Goal: Task Accomplishment & Management: Manage account settings

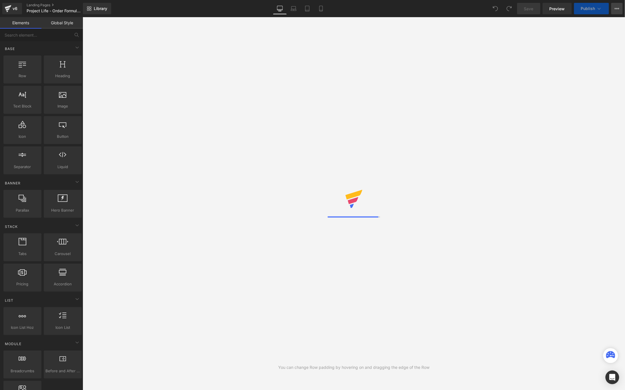
click at [617, 7] on icon at bounding box center [617, 8] width 5 height 5
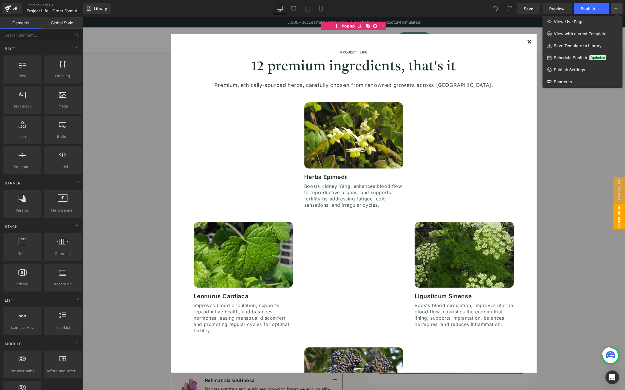
click at [616, 10] on icon at bounding box center [617, 8] width 5 height 5
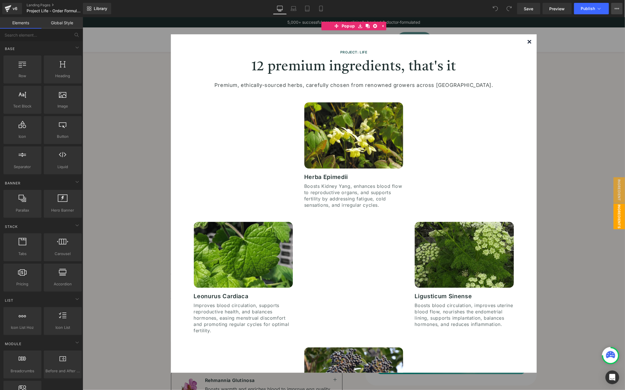
click at [616, 9] on icon at bounding box center [617, 8] width 5 height 5
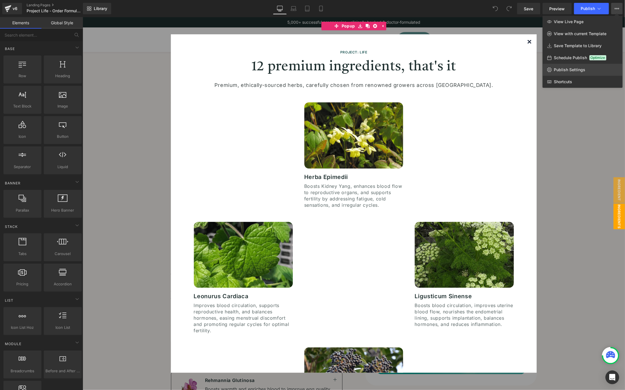
click at [579, 70] on span "Publish Settings" at bounding box center [569, 69] width 31 height 5
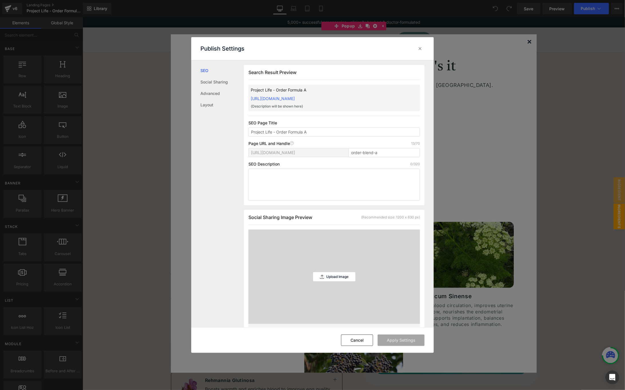
scroll to position [0, 0]
drag, startPoint x: 413, startPoint y: 159, endPoint x: 402, endPoint y: 149, distance: 15.0
click at [413, 159] on div "https://aphroditehealth.myshopify.com/pages/ order-blend-a" at bounding box center [333, 155] width 171 height 14
click at [399, 148] on input "order-blend-a" at bounding box center [383, 152] width 71 height 9
click at [356, 133] on input "Project Life - Order Formula A" at bounding box center [333, 131] width 171 height 9
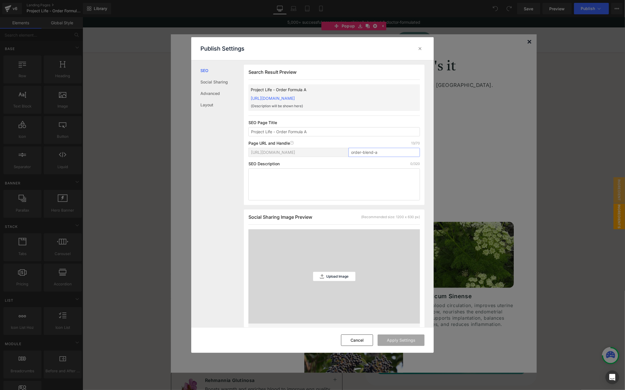
click at [387, 152] on input "order-blend-a" at bounding box center [383, 152] width 71 height 9
type input "order-blend-a-sale"
drag, startPoint x: 392, startPoint y: 153, endPoint x: 336, endPoint y: 151, distance: 55.8
click at [336, 151] on div "https://aphroditehealth.myshopify.com/pages/ order-blend-a-sale" at bounding box center [333, 155] width 171 height 14
click at [377, 152] on input "order-blend-a-sale" at bounding box center [383, 152] width 71 height 9
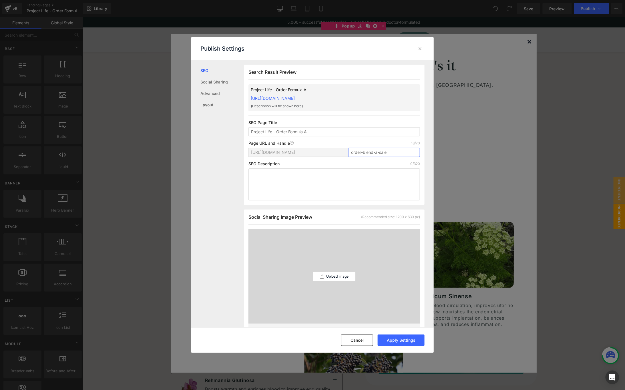
drag, startPoint x: 377, startPoint y: 152, endPoint x: 346, endPoint y: 152, distance: 30.9
click at [346, 152] on div "https://aphroditehealth.myshopify.com/pages/ order-blend-a-sale" at bounding box center [333, 155] width 171 height 14
click at [415, 341] on button "Apply Settings" at bounding box center [401, 339] width 47 height 11
click at [421, 49] on icon at bounding box center [420, 49] width 6 height 6
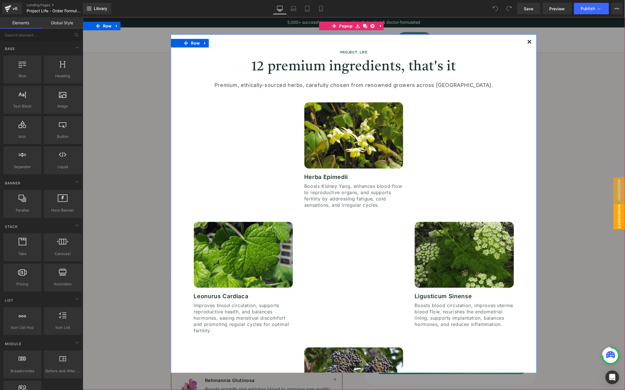
click at [528, 40] on img at bounding box center [529, 41] width 3 height 3
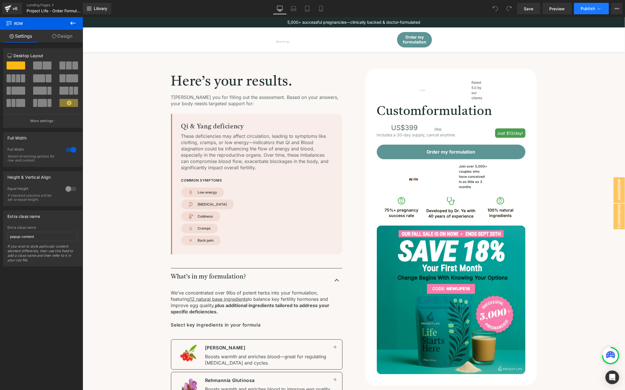
click at [605, 7] on button "Publish" at bounding box center [591, 8] width 35 height 11
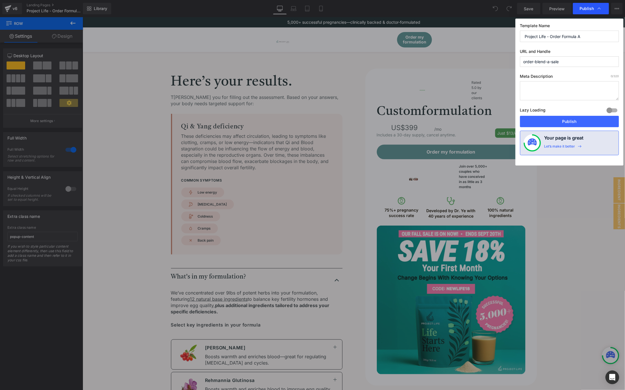
click at [599, 7] on icon at bounding box center [599, 9] width 6 height 6
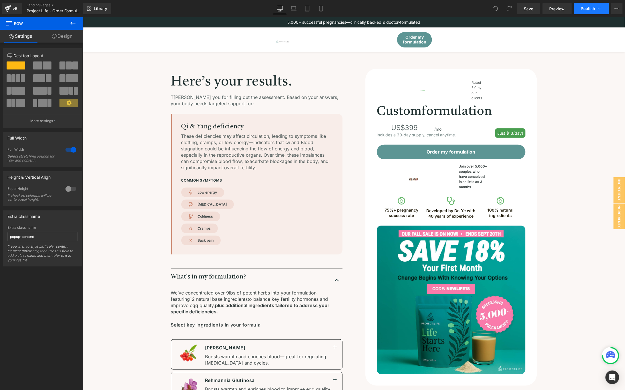
click at [599, 9] on icon at bounding box center [599, 9] width 6 height 6
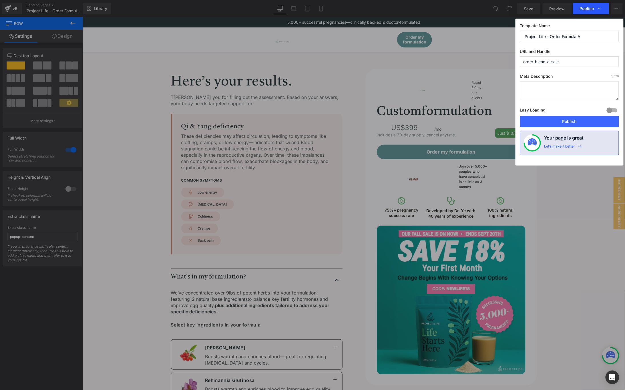
click at [600, 9] on icon at bounding box center [599, 9] width 6 height 6
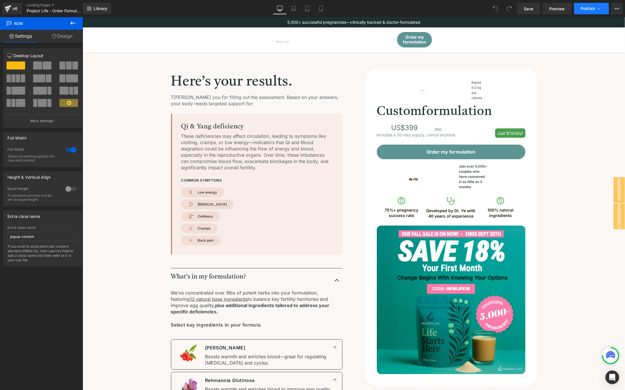
click at [590, 12] on button "Publish" at bounding box center [591, 8] width 35 height 11
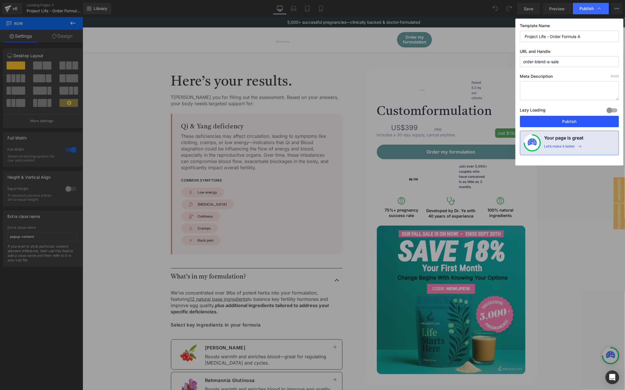
click at [592, 122] on button "Publish" at bounding box center [569, 121] width 99 height 11
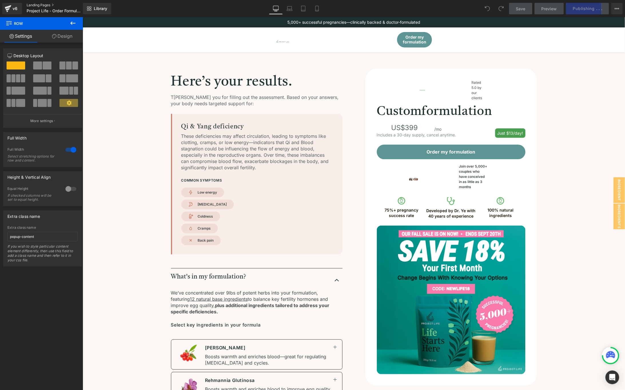
click at [48, 4] on link "Landing Pages" at bounding box center [59, 5] width 65 height 5
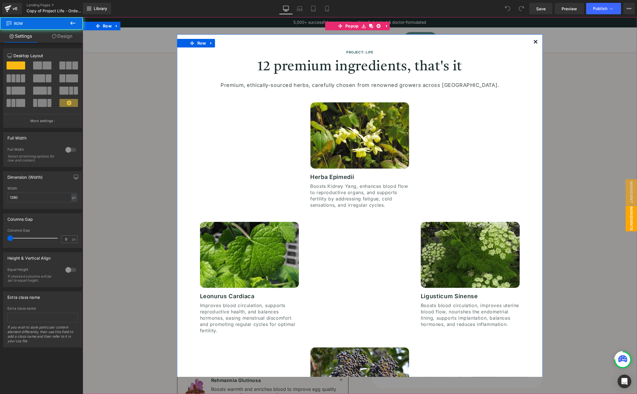
click at [534, 41] on img at bounding box center [535, 41] width 3 height 3
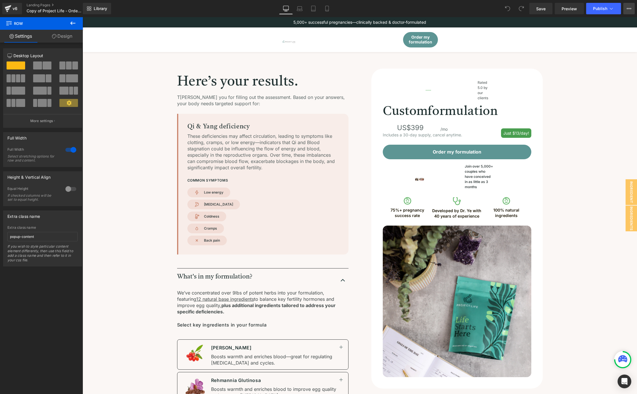
click at [627, 8] on button "View Live Page View with current Template Save Template to Library Schedule Pub…" at bounding box center [629, 8] width 11 height 11
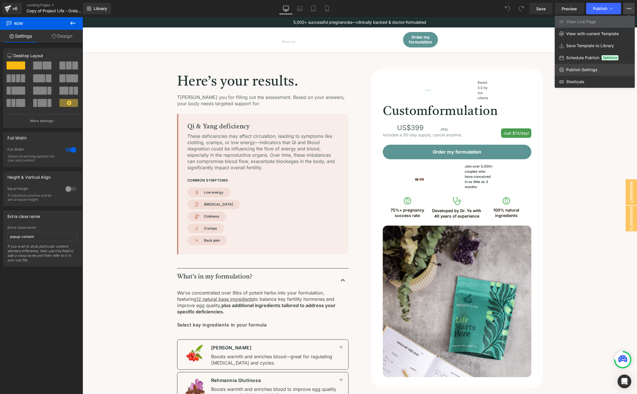
click at [588, 69] on span "Publish Settings" at bounding box center [582, 69] width 31 height 5
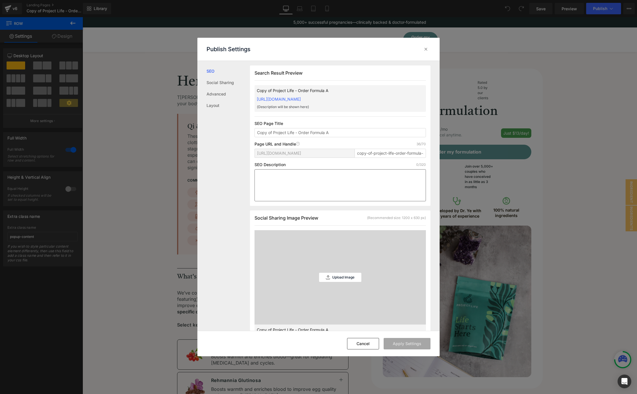
scroll to position [0, 0]
click at [366, 152] on input "copy-of-project-life-order-formula-a" at bounding box center [390, 152] width 71 height 9
paste input "order-blend"
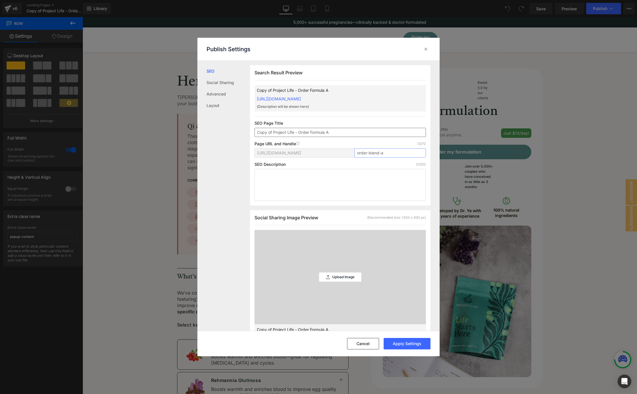
type input "order-blend-a"
drag, startPoint x: 274, startPoint y: 132, endPoint x: 221, endPoint y: 127, distance: 53.1
click at [219, 129] on div "SEO Social Sharing Advanced Layout Search Result Preview Copy of Project Life -…" at bounding box center [319, 196] width 242 height 270
type input "Project Life - Order Formula A"
click at [417, 344] on button "Apply Settings" at bounding box center [407, 343] width 47 height 11
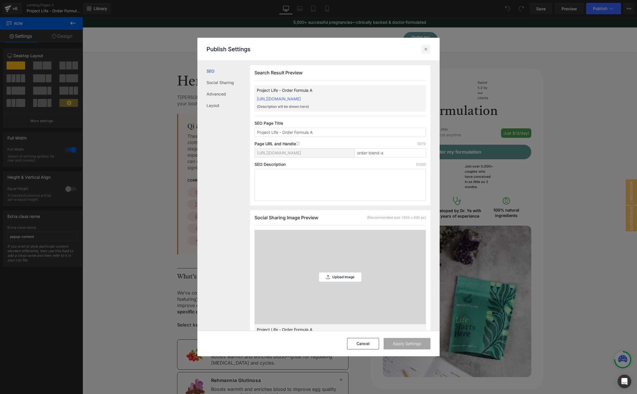
click at [427, 47] on icon at bounding box center [426, 49] width 6 height 6
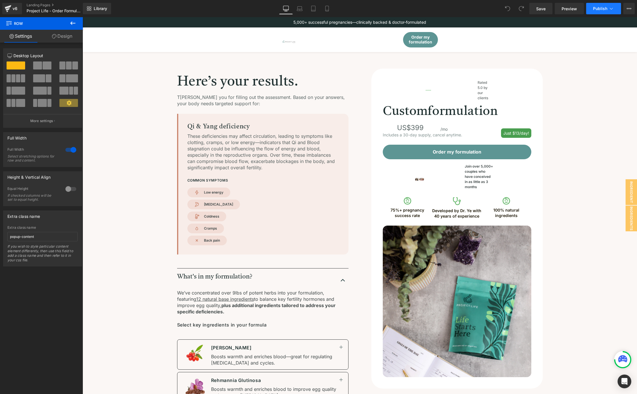
click at [598, 7] on span "Publish" at bounding box center [600, 8] width 14 height 5
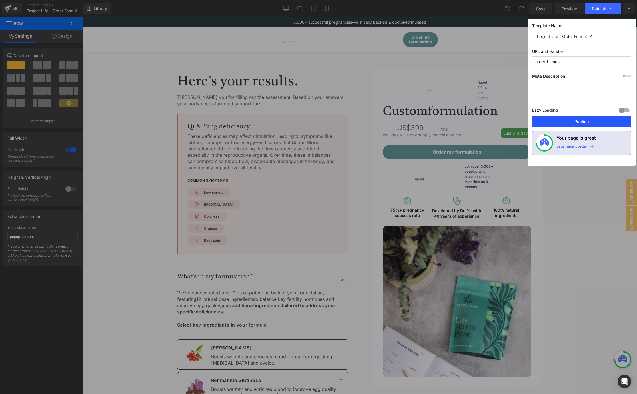
click at [570, 123] on button "Publish" at bounding box center [581, 121] width 99 height 11
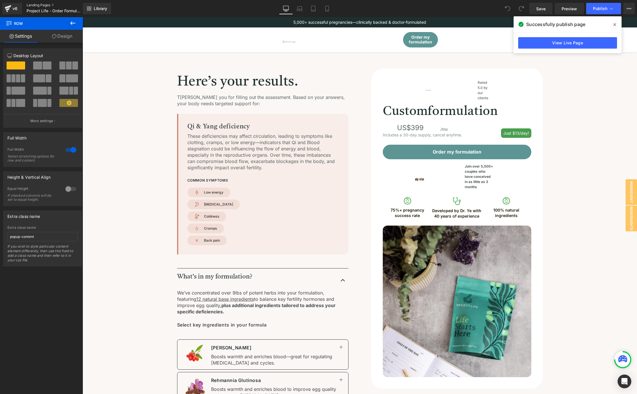
click at [46, 5] on link "Landing Pages" at bounding box center [59, 5] width 65 height 5
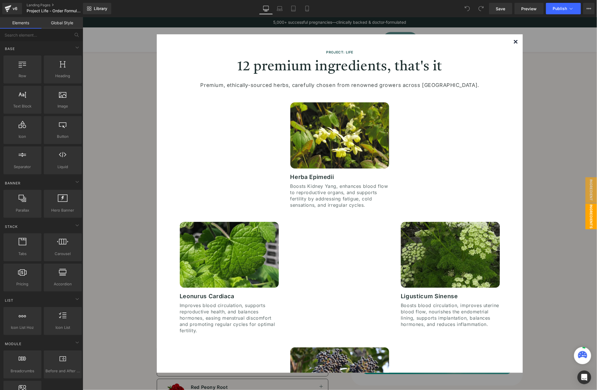
click at [513, 40] on img at bounding box center [514, 41] width 3 height 3
click at [507, 40] on div "Image Order my formulation Button" at bounding box center [339, 39] width 366 height 15
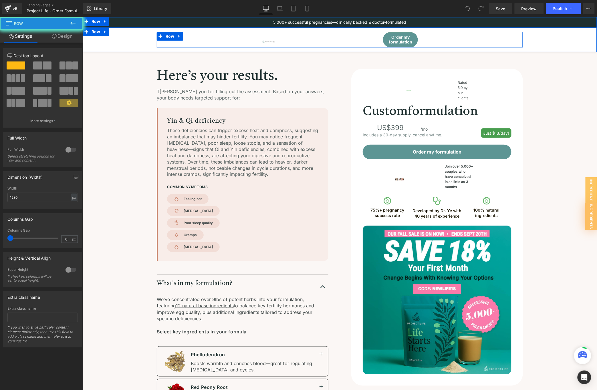
click at [505, 43] on div "Image Order my formulation Button" at bounding box center [339, 39] width 366 height 15
click at [550, 38] on div "Image Order my formulation Button Row" at bounding box center [339, 39] width 468 height 15
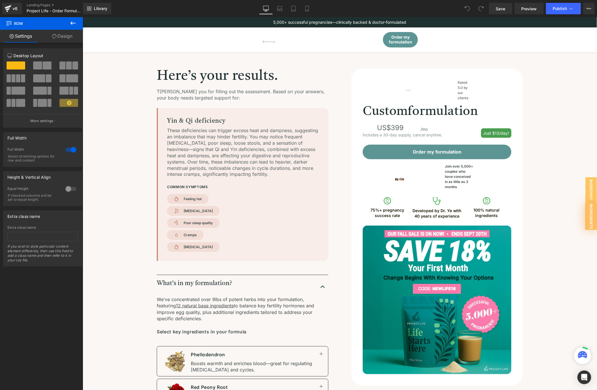
click at [570, 123] on div "Here’s your results. Heading T hank you for filling out the assessment. Based o…" at bounding box center [339, 367] width 468 height 599
click at [589, 11] on button "View Live Page View with current Template Save Template to Library Schedule Pub…" at bounding box center [588, 8] width 11 height 11
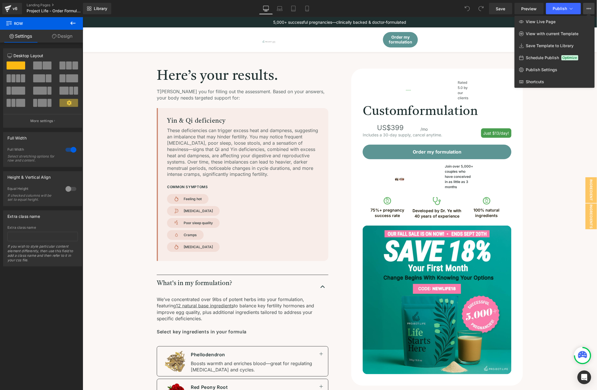
click at [496, 19] on div at bounding box center [340, 203] width 514 height 373
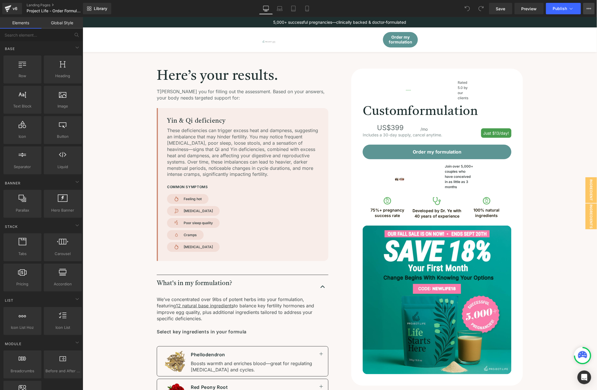
click at [588, 9] on icon at bounding box center [588, 8] width 5 height 5
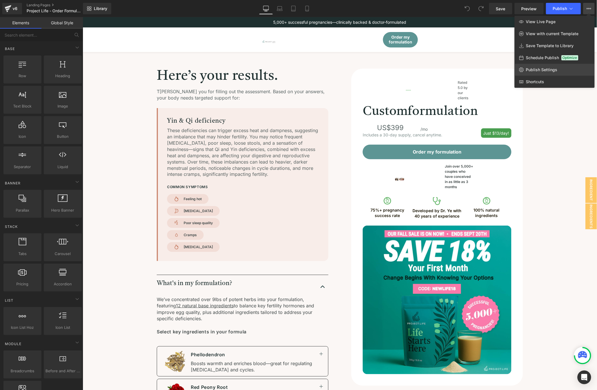
click at [549, 66] on link "Publish Settings" at bounding box center [554, 70] width 80 height 12
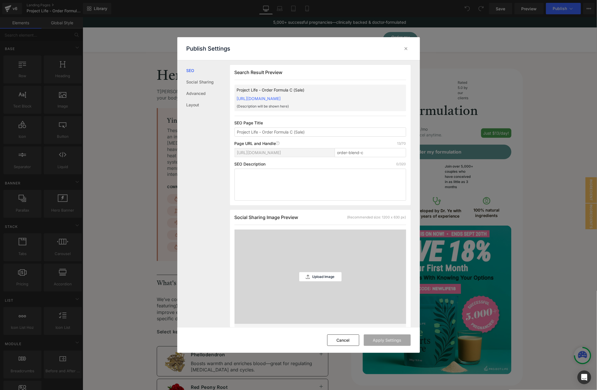
scroll to position [0, 0]
click at [362, 154] on input "order-blend-c" at bounding box center [369, 152] width 71 height 9
drag, startPoint x: 362, startPoint y: 153, endPoint x: 314, endPoint y: 153, distance: 48.9
click at [314, 153] on div "https://aphroditehealth.myshopify.com/pages/ order-blend-c-sale" at bounding box center [319, 155] width 171 height 14
type input "order-blend-c-sale"
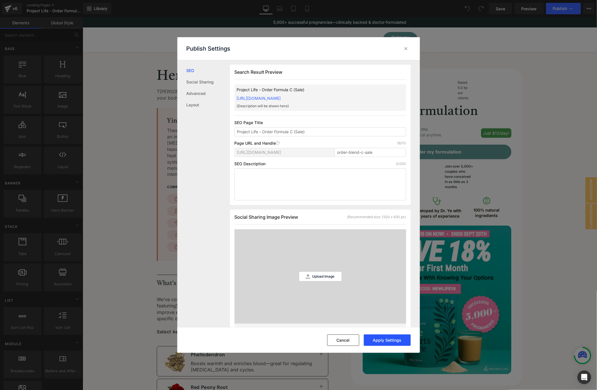
click at [401, 343] on button "Apply Settings" at bounding box center [387, 339] width 47 height 11
drag, startPoint x: 407, startPoint y: 47, endPoint x: 470, endPoint y: 1, distance: 77.9
click at [407, 47] on icon at bounding box center [406, 49] width 6 height 6
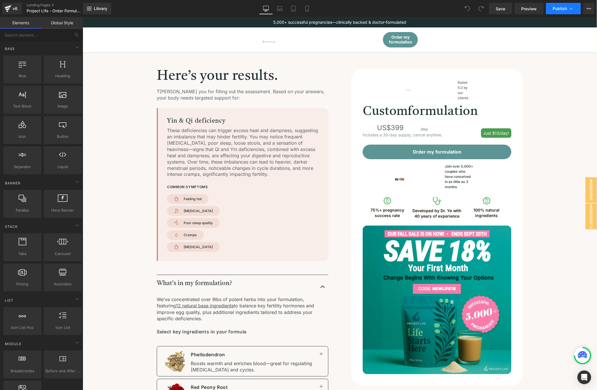
click at [553, 10] on button "Publish" at bounding box center [563, 8] width 35 height 11
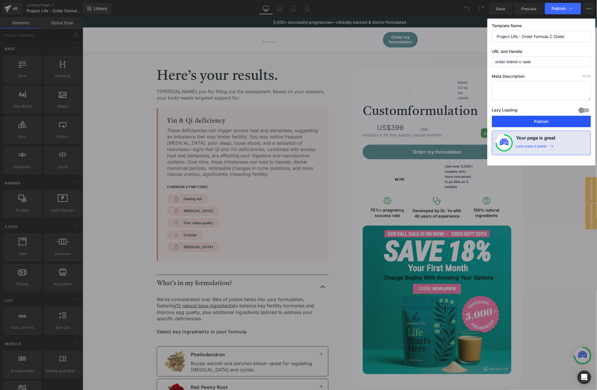
click at [577, 119] on button "Publish" at bounding box center [541, 121] width 99 height 11
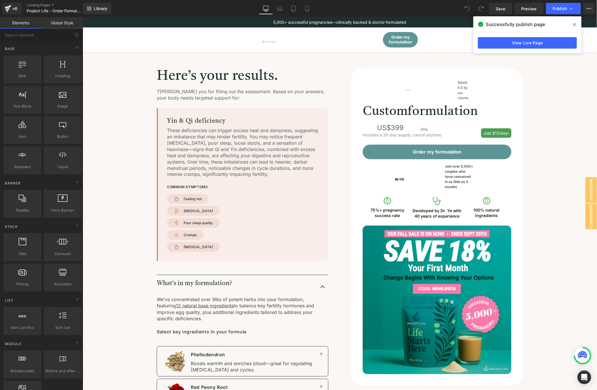
drag, startPoint x: 492, startPoint y: 6, endPoint x: 575, endPoint y: 22, distance: 84.5
click at [575, 22] on icon at bounding box center [574, 24] width 3 height 5
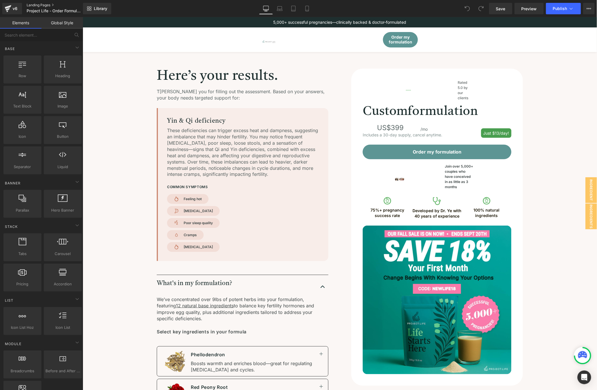
click at [45, 6] on link "Landing Pages" at bounding box center [60, 5] width 66 height 5
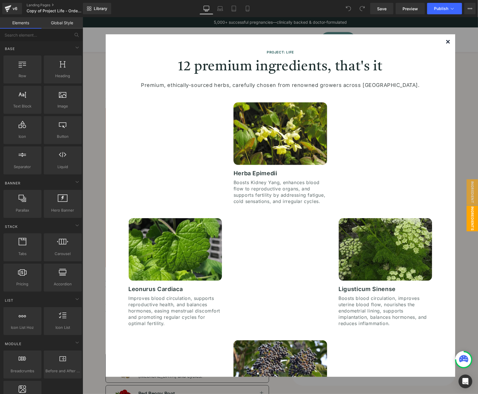
click at [446, 43] on img at bounding box center [447, 41] width 3 height 3
click at [441, 42] on div "Image Order my formulation Button" at bounding box center [280, 39] width 350 height 15
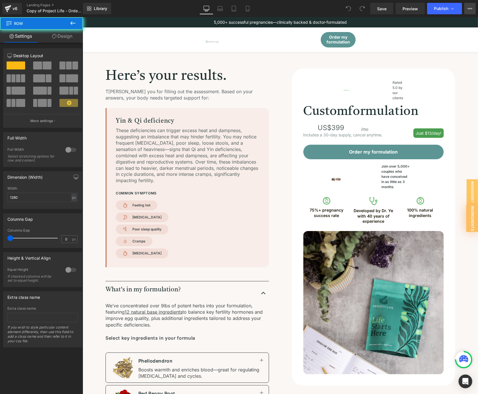
click at [467, 10] on button "View Live Page View with current Template Save Template to Library Schedule Pub…" at bounding box center [469, 8] width 11 height 11
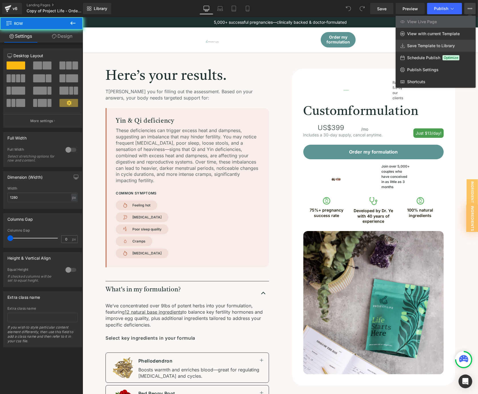
click at [441, 40] on link "Save Template to Library" at bounding box center [436, 46] width 80 height 12
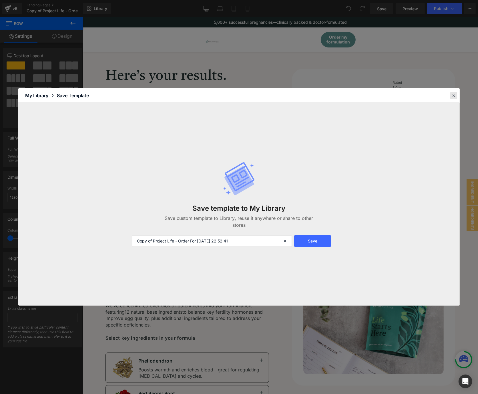
click at [452, 93] on icon at bounding box center [453, 95] width 5 height 5
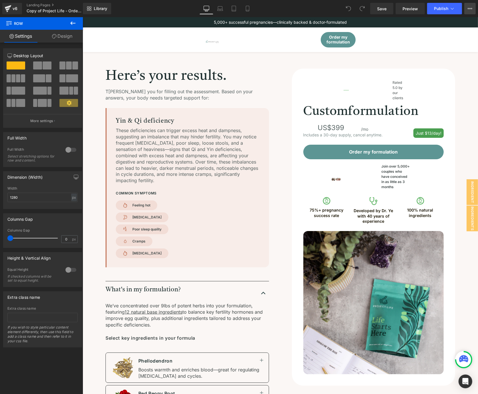
click at [469, 7] on icon at bounding box center [470, 8] width 5 height 5
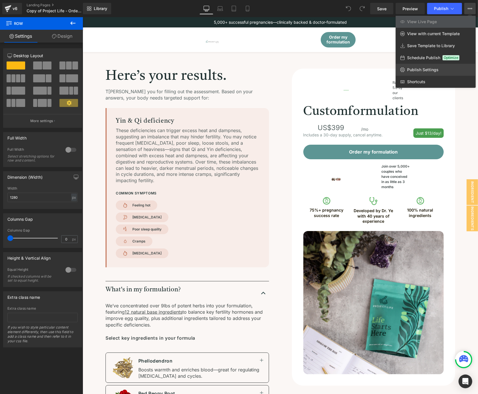
click at [424, 64] on link "Publish Settings" at bounding box center [436, 70] width 80 height 12
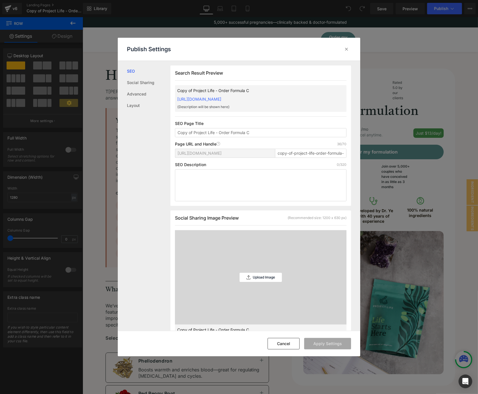
scroll to position [0, 0]
click at [279, 152] on input "copy-of-project-life-order-formula-c" at bounding box center [310, 152] width 71 height 9
paste input "order-blend"
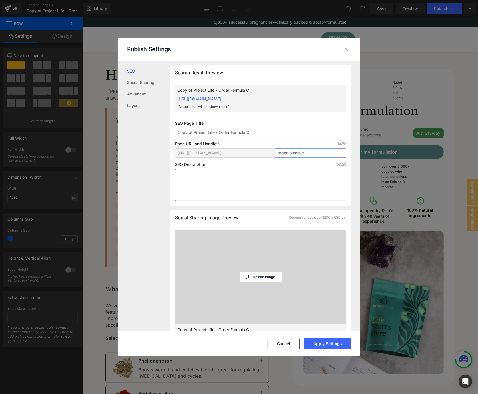
type input "order-blend-c"
click at [278, 188] on textarea at bounding box center [260, 185] width 171 height 32
drag, startPoint x: 194, startPoint y: 131, endPoint x: 151, endPoint y: 129, distance: 42.4
click at [151, 130] on div "SEO Social Sharing Advanced Layout Search Result Preview Copy of Project Life -…" at bounding box center [239, 196] width 242 height 270
type input "Project Life - Order Formula C"
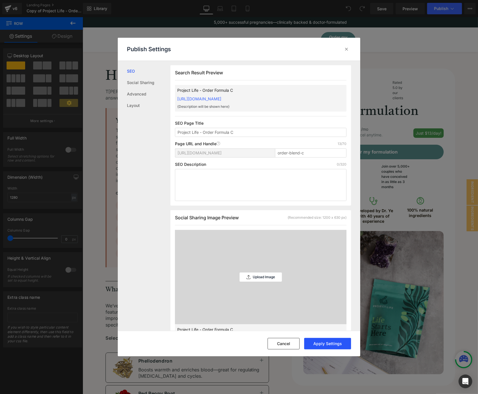
click at [330, 340] on button "Apply Settings" at bounding box center [327, 343] width 47 height 11
click at [345, 49] on icon at bounding box center [347, 49] width 6 height 6
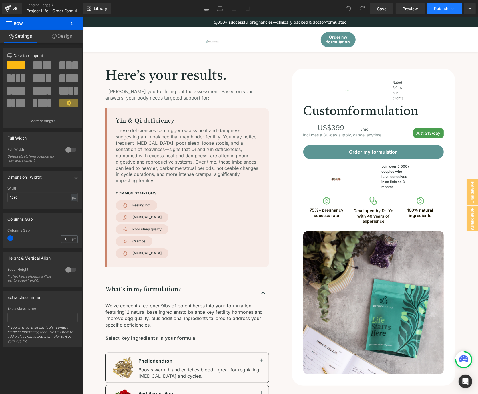
click at [436, 7] on span "Publish" at bounding box center [441, 8] width 14 height 5
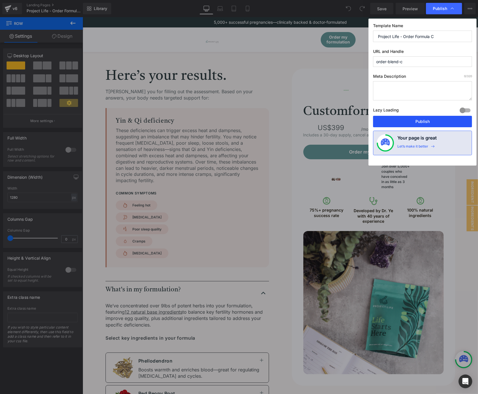
click at [401, 122] on button "Publish" at bounding box center [422, 121] width 99 height 11
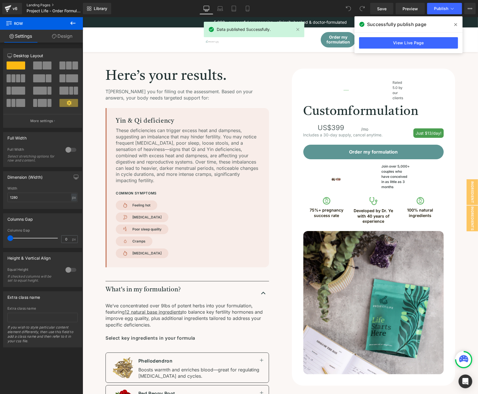
click at [45, 5] on link "Landing Pages" at bounding box center [59, 5] width 65 height 5
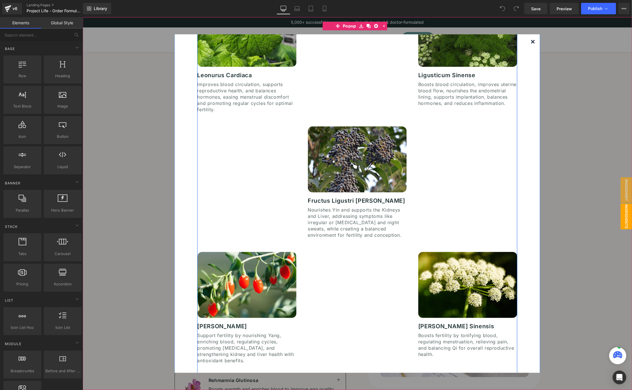
scroll to position [222, 0]
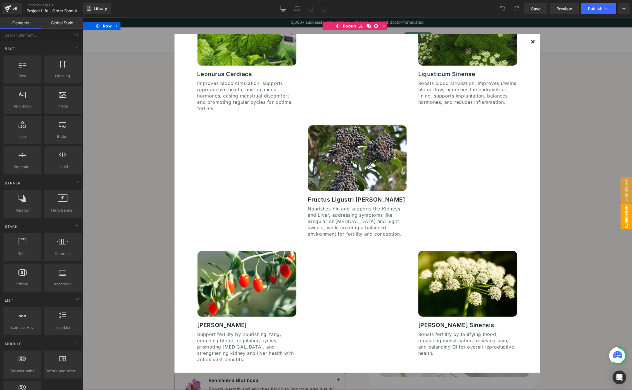
click at [531, 41] on img at bounding box center [532, 41] width 3 height 3
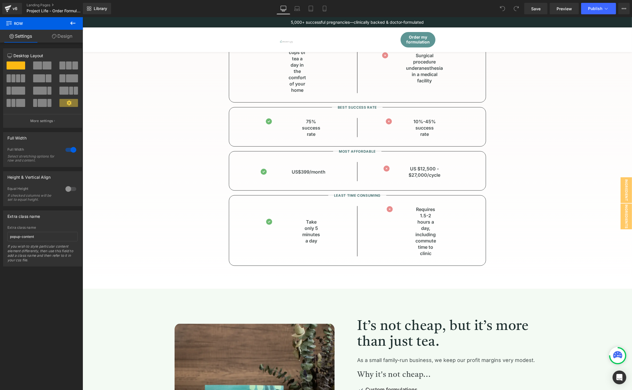
scroll to position [984, 0]
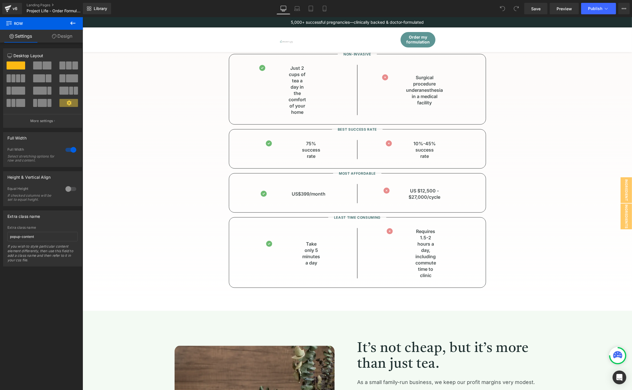
click at [290, 148] on div "Image 75% success rate Text Block" at bounding box center [293, 149] width 110 height 19
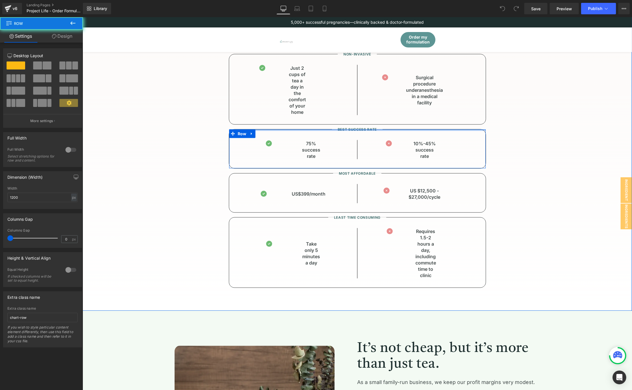
click at [389, 131] on div at bounding box center [357, 129] width 257 height 1
click at [484, 137] on div at bounding box center [484, 148] width 1 height 39
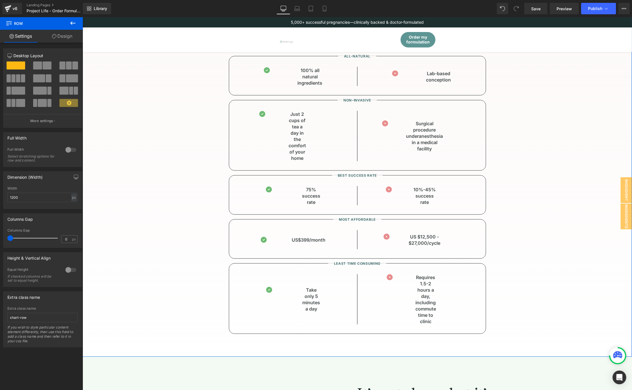
scroll to position [921, 0]
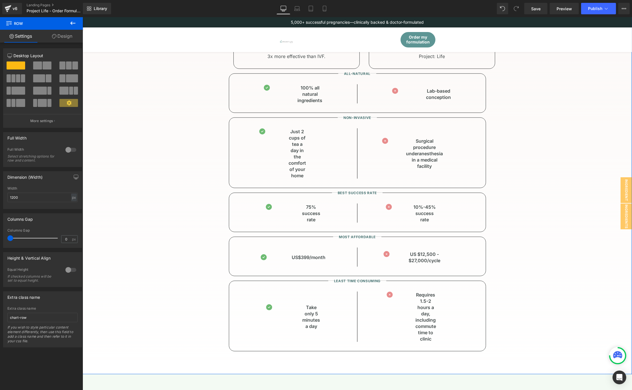
click at [82, 17] on div "32px" at bounding box center [82, 17] width 0 height 0
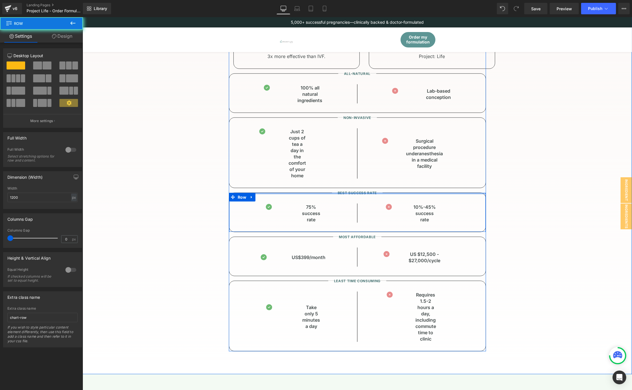
click at [480, 193] on div at bounding box center [357, 193] width 257 height 1
click at [494, 193] on div "How we compare to other solutions you’ve tried Heading A natural, non-invasive …" at bounding box center [357, 134] width 504 height 434
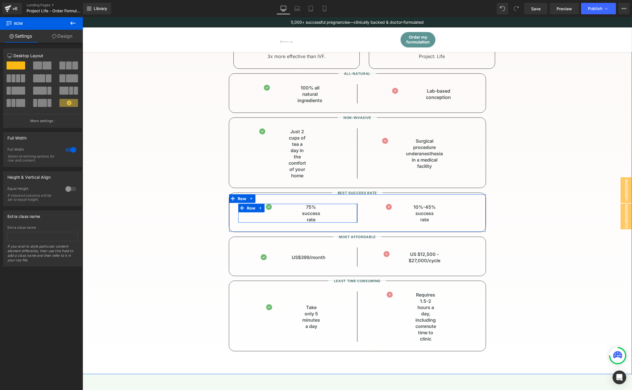
click at [332, 215] on div "Image 75% success rate Text Block" at bounding box center [293, 213] width 110 height 19
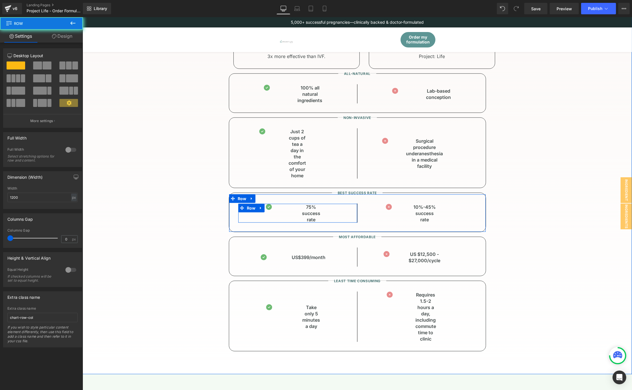
click at [319, 218] on div "Image 75% success rate Text Block" at bounding box center [293, 213] width 110 height 19
click at [311, 218] on p "75% success rate" at bounding box center [311, 213] width 18 height 19
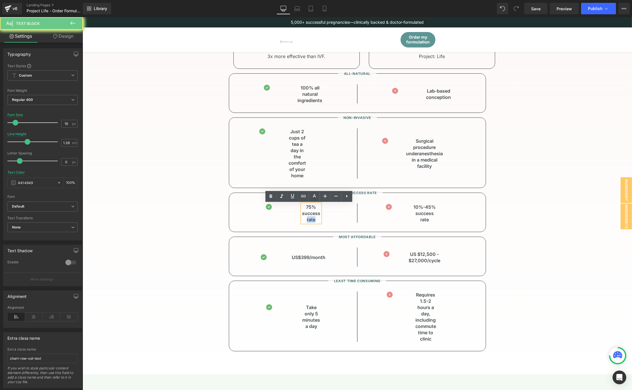
click at [311, 218] on p "75% success rate" at bounding box center [311, 213] width 18 height 19
click at [313, 218] on p "75% success rate" at bounding box center [311, 213] width 18 height 19
click at [313, 214] on p "75% success rate" at bounding box center [311, 213] width 18 height 19
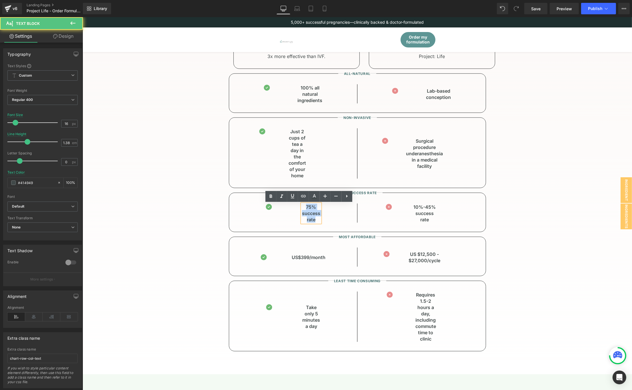
click at [313, 214] on p "75% success rate" at bounding box center [311, 213] width 18 height 19
click at [317, 214] on p "75% success rate" at bounding box center [311, 213] width 18 height 19
drag, startPoint x: 317, startPoint y: 214, endPoint x: 297, endPoint y: 214, distance: 20.6
click at [297, 214] on div "Image 75% success rate Text Block" at bounding box center [293, 213] width 110 height 19
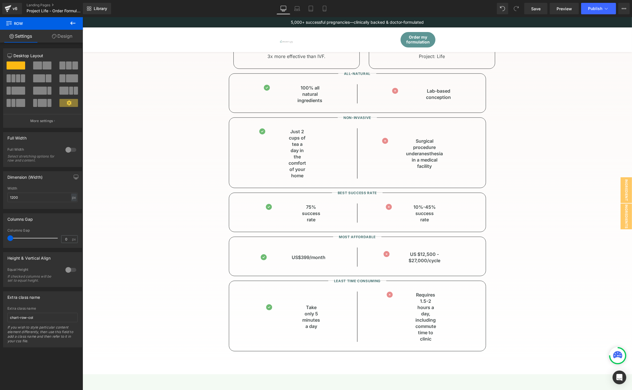
click at [304, 213] on span "Text Block" at bounding box center [308, 213] width 18 height 7
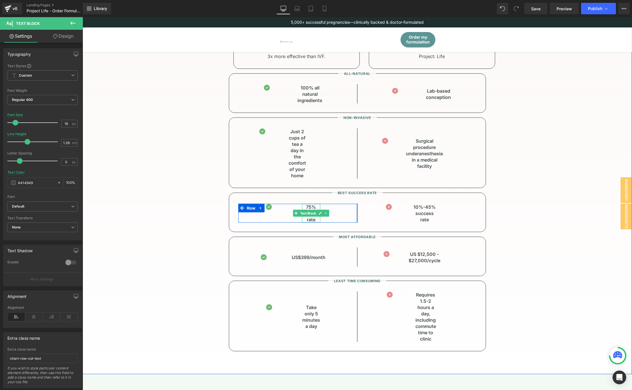
click at [341, 210] on div "Image 75% success rate Text Block" at bounding box center [293, 213] width 110 height 19
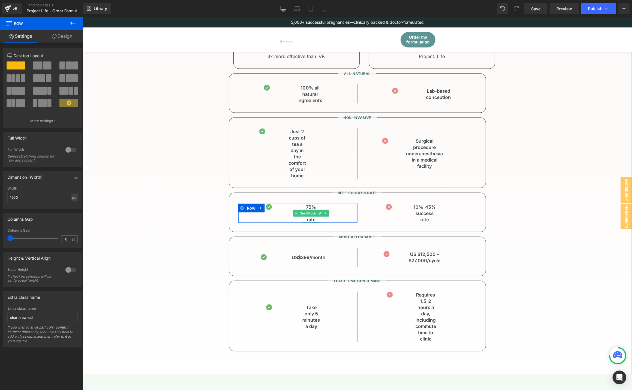
click at [310, 219] on p "75% success rate" at bounding box center [311, 213] width 18 height 19
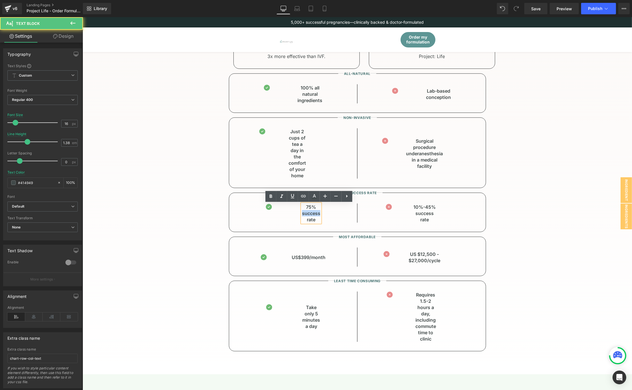
drag, startPoint x: 316, startPoint y: 214, endPoint x: 300, endPoint y: 213, distance: 16.6
click at [302, 213] on p "75% success rate" at bounding box center [311, 213] width 18 height 19
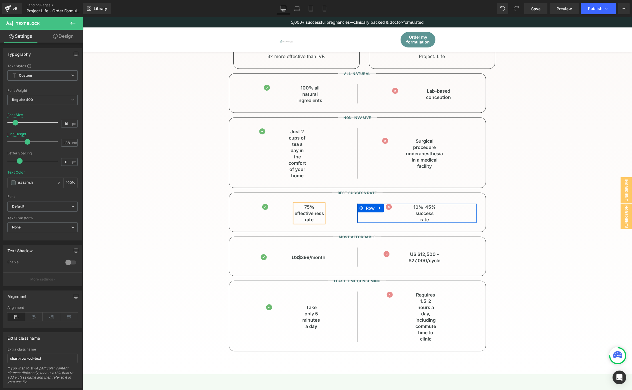
click at [435, 215] on div "Image 10%-45% success rate Text Block 5%-20% success rate Text Block" at bounding box center [421, 213] width 110 height 19
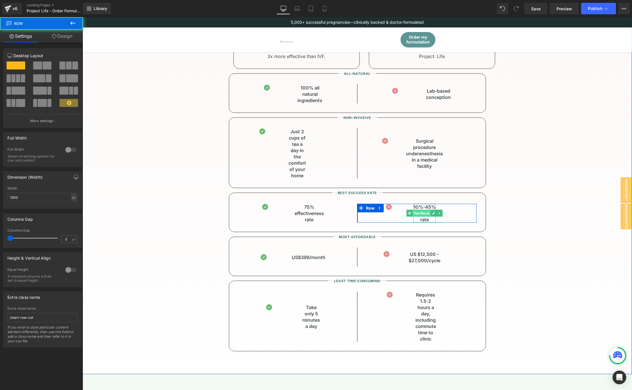
click at [427, 214] on span "Text Block" at bounding box center [421, 213] width 18 height 7
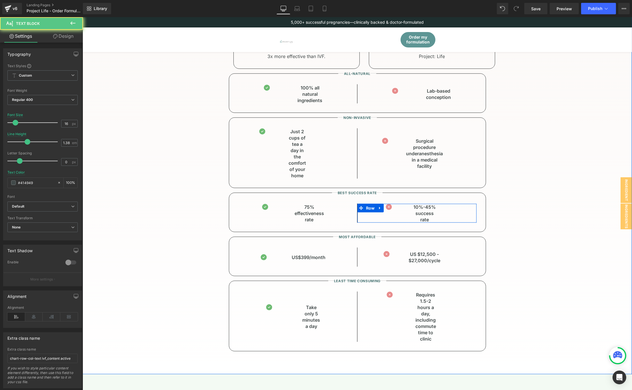
click at [450, 213] on div "Image 10%-45% success rate Text Block 5%-20% success rate Text Block" at bounding box center [421, 213] width 110 height 19
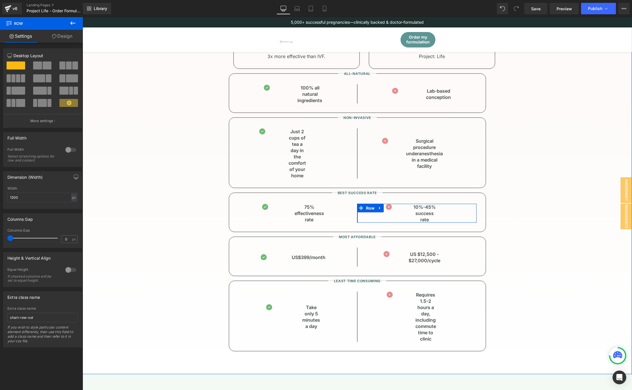
click at [454, 213] on div "Image 10%-45% success rate Text Block 5%-20% success rate Text Block" at bounding box center [421, 213] width 110 height 19
click at [441, 213] on div "Image 10%-45% success rate Text Block 5%-20% success rate Text Block" at bounding box center [421, 213] width 110 height 19
click at [516, 213] on div "How we compare to other solutions you’ve tried Heading A natural, non-invasive …" at bounding box center [357, 134] width 504 height 434
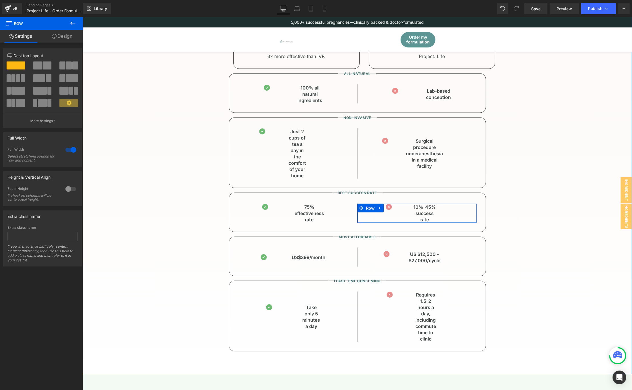
click at [447, 212] on div "Image 10%-45% success rate Text Block 5%-20% success rate Text Block" at bounding box center [421, 213] width 110 height 19
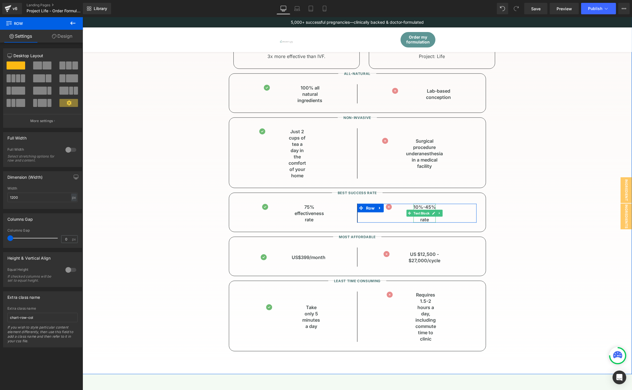
click at [432, 215] on icon at bounding box center [433, 213] width 3 height 3
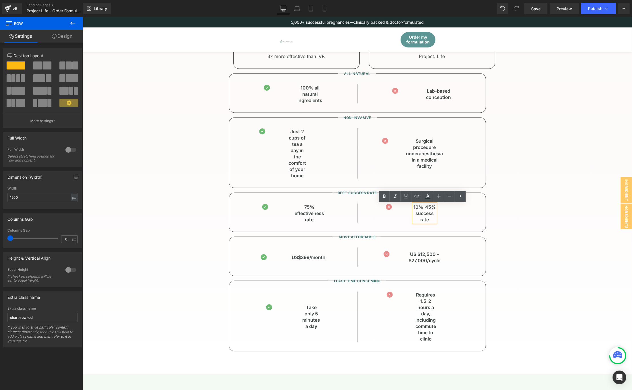
click at [430, 215] on p "10%-45% success rate" at bounding box center [424, 213] width 22 height 19
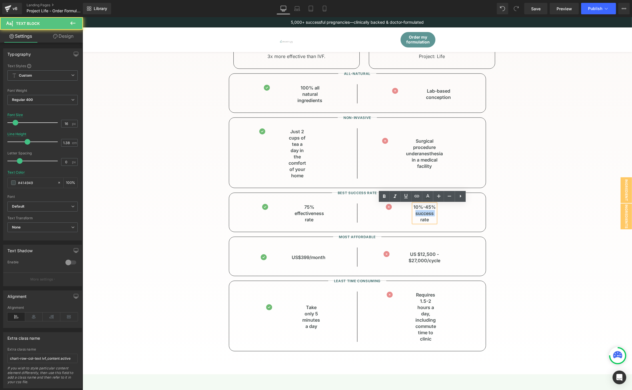
click at [430, 215] on p "10%-45% success rate" at bounding box center [424, 213] width 22 height 19
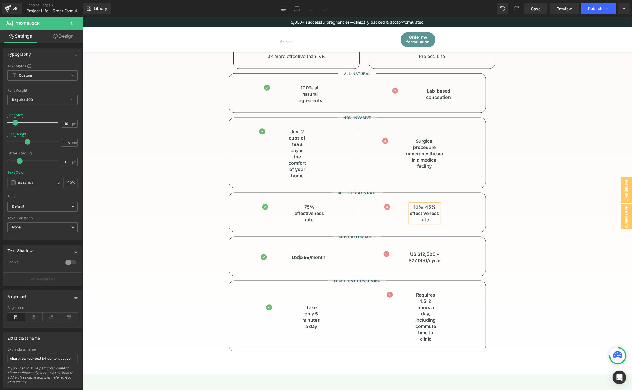
click at [516, 182] on div "How we compare to other solutions you’ve tried Heading A natural, non-invasive …" at bounding box center [357, 134] width 504 height 434
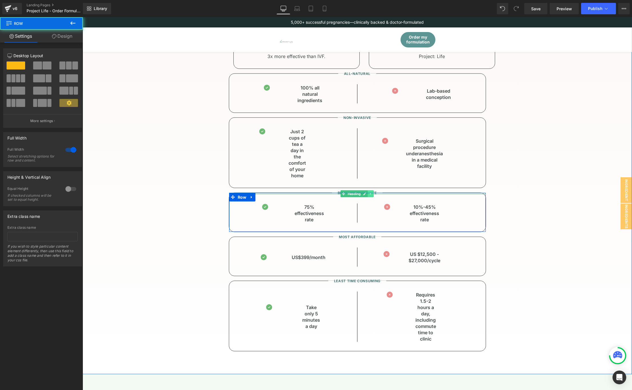
click at [368, 193] on link at bounding box center [371, 193] width 6 height 7
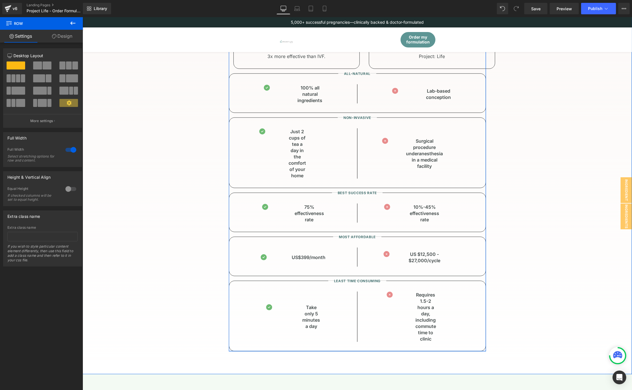
click at [501, 184] on div "How we compare to other solutions you’ve tried Heading A natural, non-invasive …" at bounding box center [357, 134] width 504 height 434
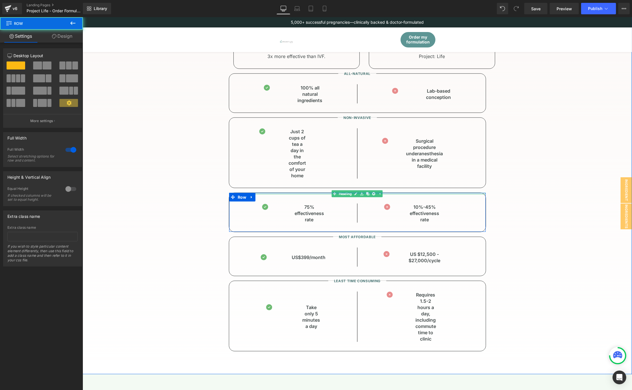
click at [372, 192] on icon at bounding box center [373, 193] width 3 height 3
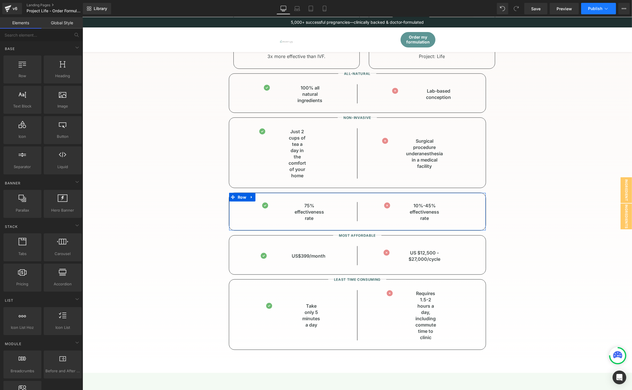
click at [593, 8] on span "Publish" at bounding box center [595, 8] width 14 height 5
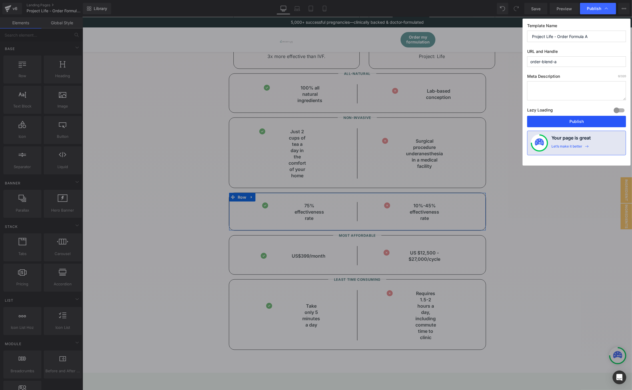
click at [578, 125] on button "Publish" at bounding box center [576, 121] width 99 height 11
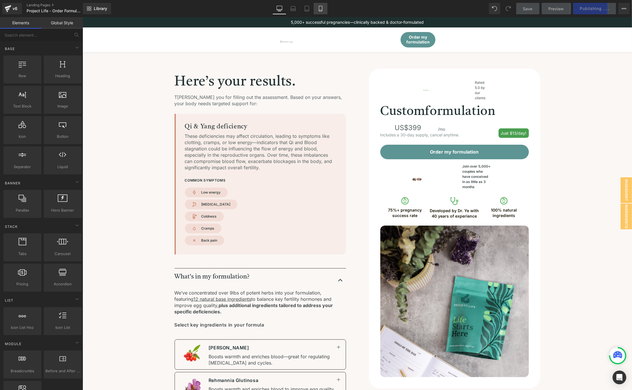
drag, startPoint x: 322, startPoint y: 9, endPoint x: 65, endPoint y: 131, distance: 284.1
click at [322, 9] on icon at bounding box center [321, 9] width 6 height 6
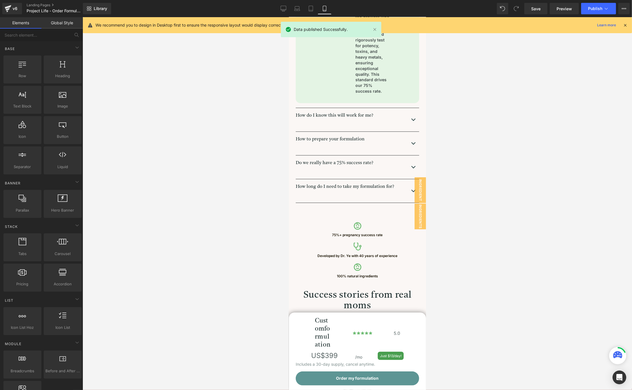
scroll to position [510, 0]
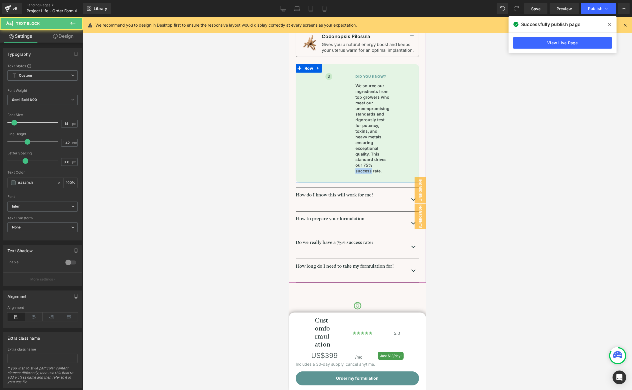
drag, startPoint x: 370, startPoint y: 164, endPoint x: 351, endPoint y: 164, distance: 18.6
click at [351, 164] on div "Image Did you know? Heading We source our ingredients from top growers who meet…" at bounding box center [357, 123] width 105 height 101
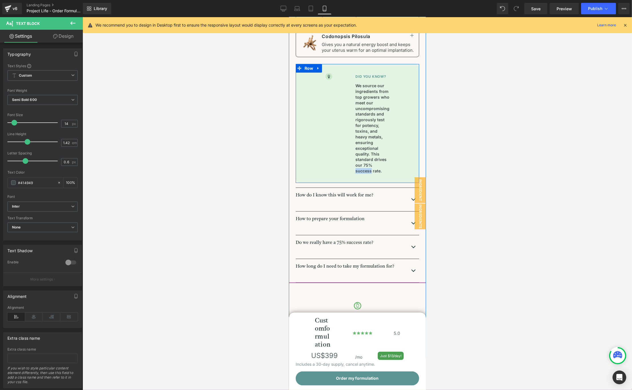
click at [352, 161] on div "Image Did you know? Heading We source our ingredients from top growers who meet…" at bounding box center [357, 123] width 105 height 101
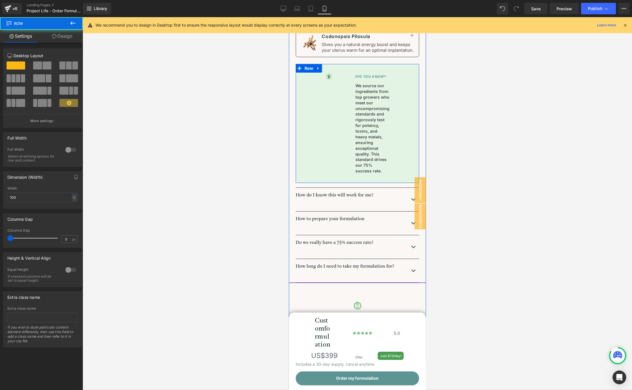
click at [360, 161] on p "We source our ingredients from top growers who meet our uncompromising standard…" at bounding box center [372, 128] width 34 height 91
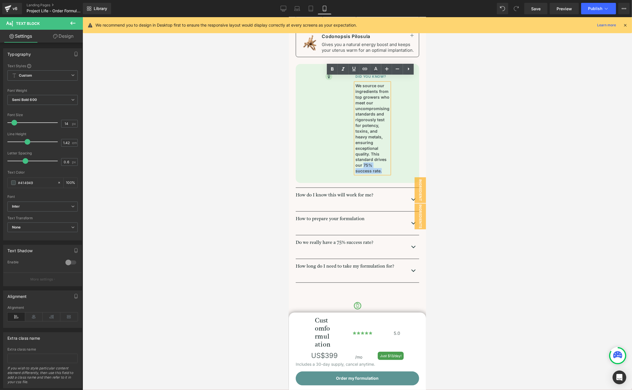
drag, startPoint x: 384, startPoint y: 166, endPoint x: 370, endPoint y: 174, distance: 16.4
click at [361, 160] on p "We source our ingredients from top growers who meet our uncompromising standard…" at bounding box center [372, 128] width 34 height 91
click at [591, 8] on span "Publish" at bounding box center [595, 8] width 14 height 5
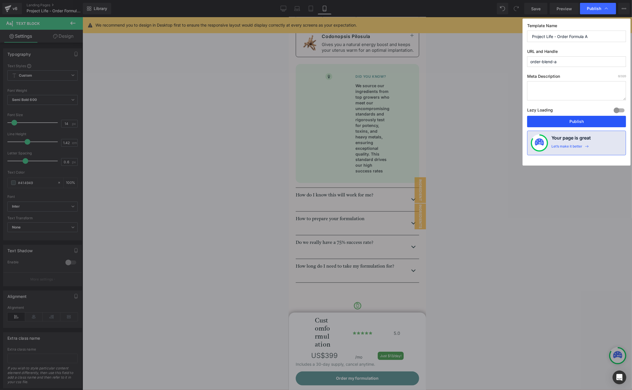
click at [576, 122] on button "Publish" at bounding box center [576, 121] width 99 height 11
click at [380, 176] on div "Image Did you know? Heading We source our ingredients from top growers who meet…" at bounding box center [357, 123] width 123 height 119
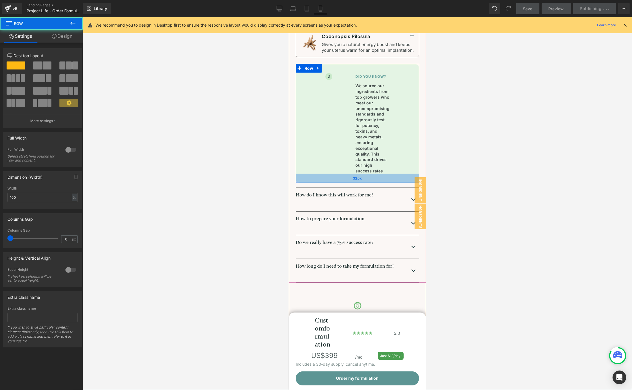
click at [410, 177] on div "32px" at bounding box center [357, 178] width 123 height 9
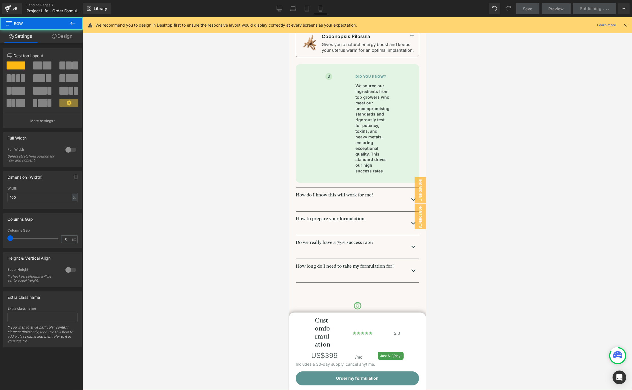
scroll to position [573, 0]
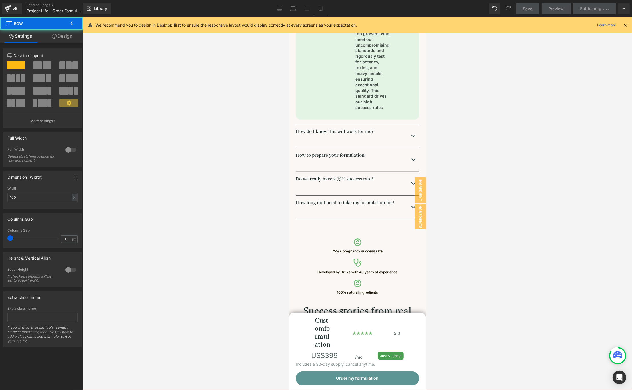
click at [346, 176] on div "Do we really have a 75% success rate? Text Block" at bounding box center [357, 179] width 123 height 6
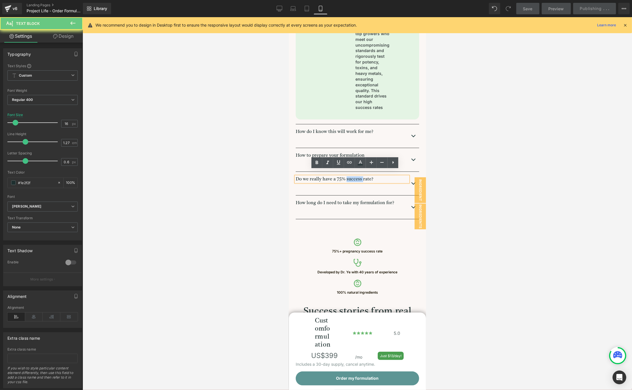
click at [346, 176] on p "Do we really have a 75% success rate?" at bounding box center [352, 179] width 113 height 6
click at [430, 170] on div at bounding box center [358, 203] width 550 height 373
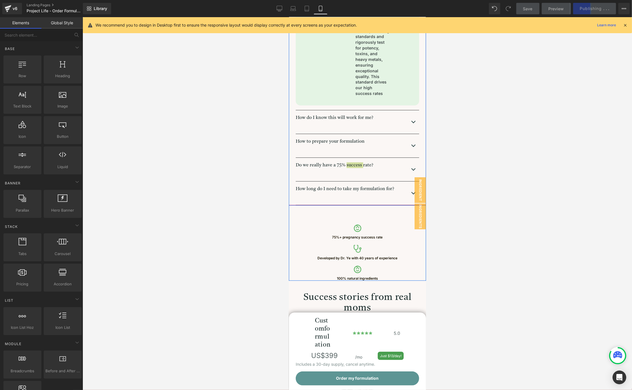
scroll to position [637, 0]
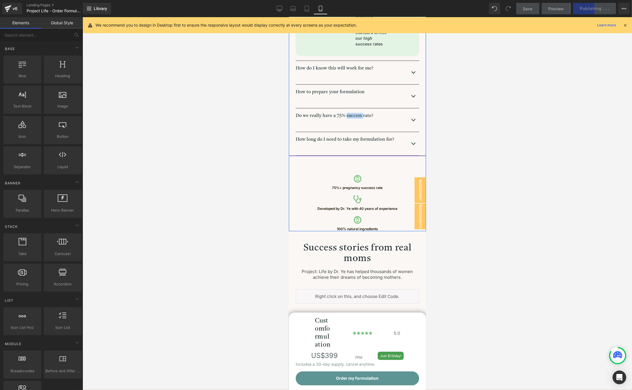
click at [411, 117] on img "button" at bounding box center [413, 120] width 7 height 7
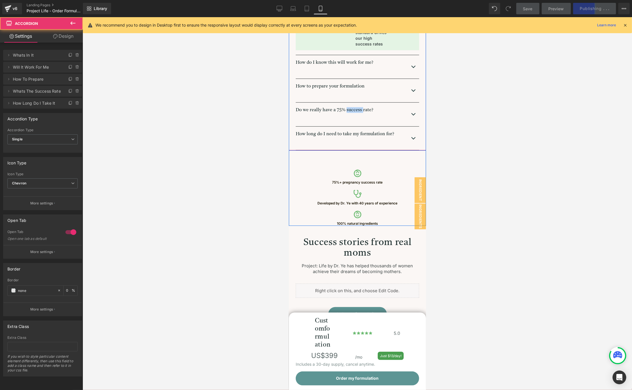
click at [411, 112] on div "Do we really have a 75% success rate? Text Block" at bounding box center [357, 110] width 123 height 6
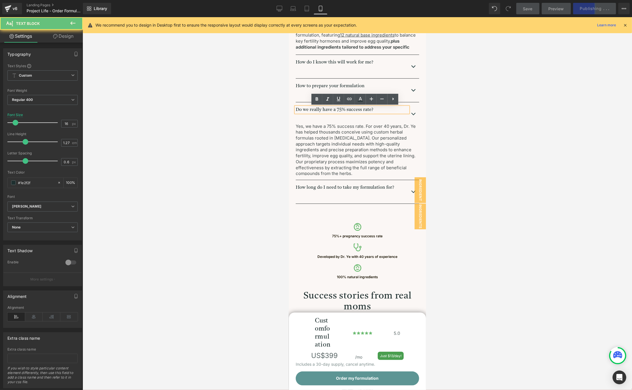
scroll to position [363, 0]
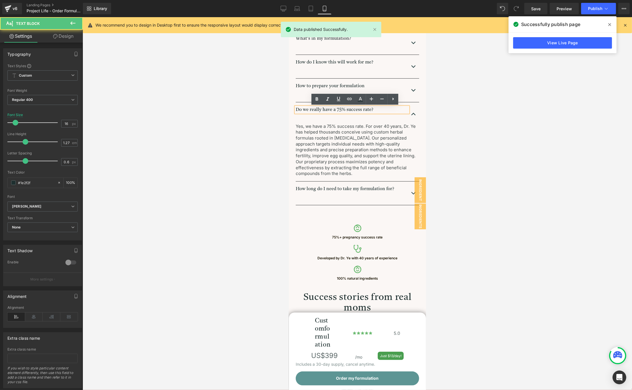
click at [361, 110] on p "Do we really have a 75% success rate?" at bounding box center [352, 110] width 113 height 6
drag, startPoint x: 343, startPoint y: 109, endPoint x: 358, endPoint y: 109, distance: 14.9
click at [358, 109] on p "Do we really have a 75% success rate?" at bounding box center [352, 110] width 113 height 6
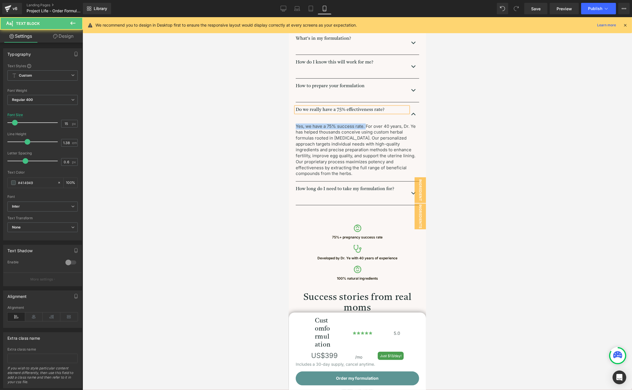
drag, startPoint x: 363, startPoint y: 126, endPoint x: 289, endPoint y: 126, distance: 73.5
click at [289, 126] on div "What's in my formulation? Text Block We’ve concentrated over 9lbs of potent her…" at bounding box center [357, 111] width 137 height 188
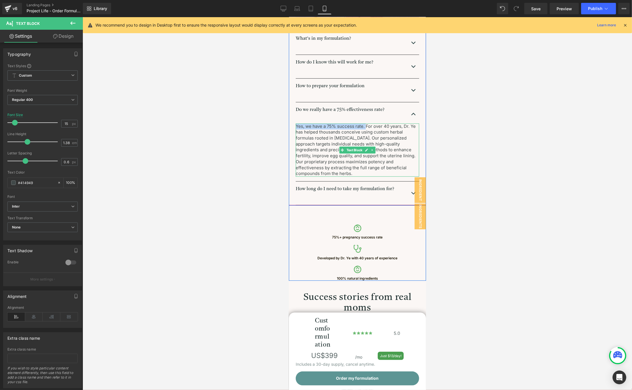
click at [364, 126] on p "Yes, we have a 75% success rate. For over 40 years, Dr. Ye has helped thousands…" at bounding box center [357, 149] width 123 height 53
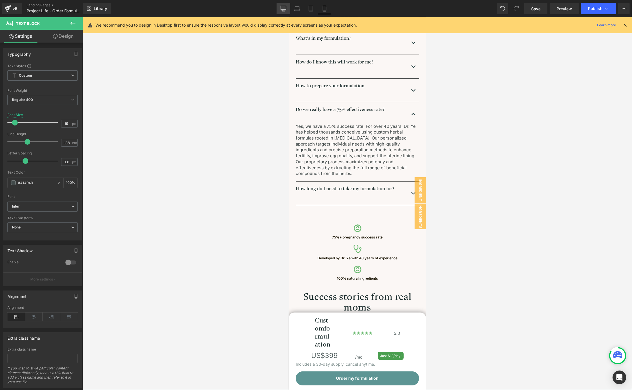
click at [284, 10] on icon at bounding box center [283, 8] width 5 height 4
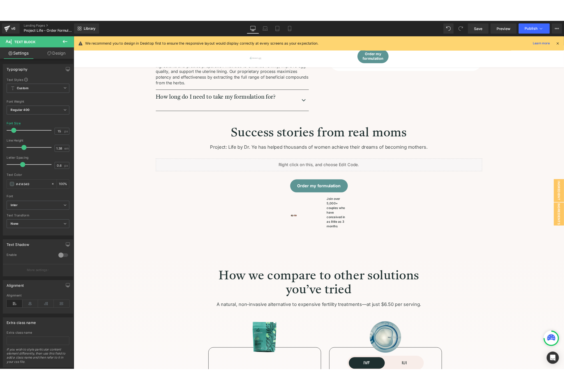
scroll to position [205, 0]
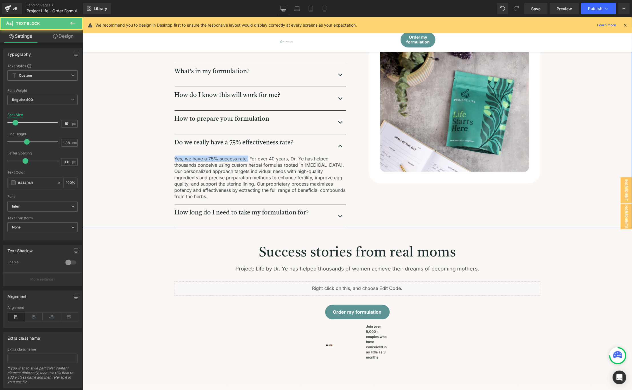
drag, startPoint x: 245, startPoint y: 158, endPoint x: 162, endPoint y: 158, distance: 83.2
click at [162, 158] on div "Here’s your results. Heading T [PERSON_NAME] you for filling out the assessment…" at bounding box center [357, 45] width 504 height 365
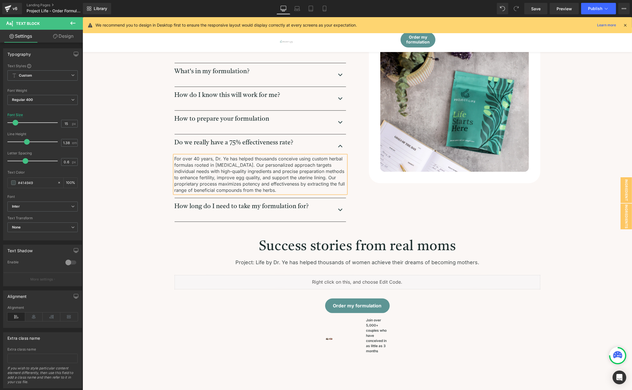
click at [176, 156] on p "For over 40 years, Dr. Ye has helped thousands conceive using custom herbal for…" at bounding box center [259, 174] width 171 height 38
click at [174, 159] on p "For over 40 years, Dr. Ye has helped thousands conceive using custom herbal for…" at bounding box center [259, 174] width 171 height 38
click at [604, 79] on div "Here’s your results. Heading T [PERSON_NAME] you for filling out the assessment…" at bounding box center [357, 42] width 504 height 358
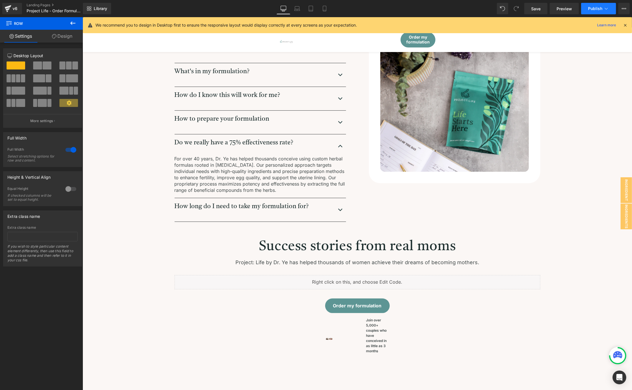
click at [591, 10] on span "Publish" at bounding box center [595, 8] width 14 height 5
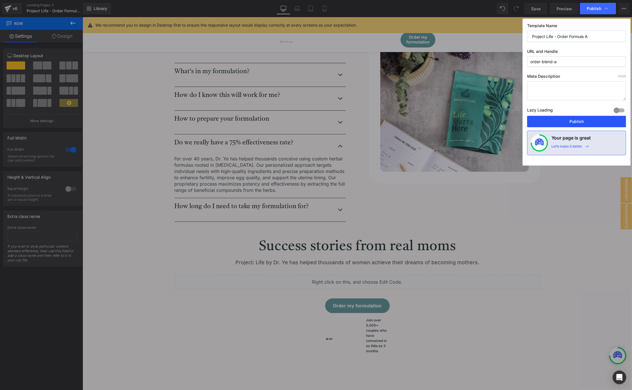
drag, startPoint x: 559, startPoint y: 121, endPoint x: 257, endPoint y: 127, distance: 302.2
click at [559, 121] on button "Publish" at bounding box center [576, 121] width 99 height 11
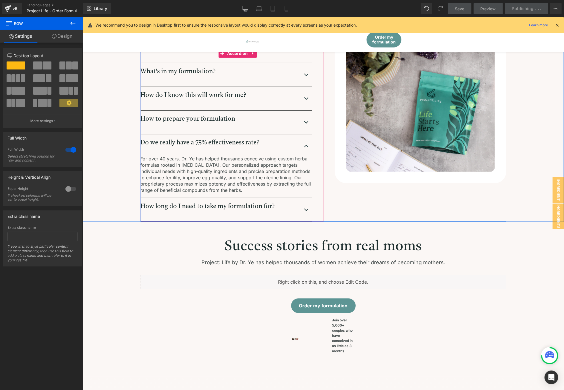
click at [82, 17] on div at bounding box center [82, 17] width 0 height 0
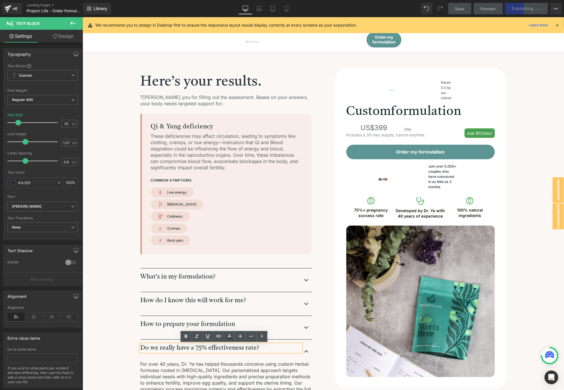
scroll to position [159, 0]
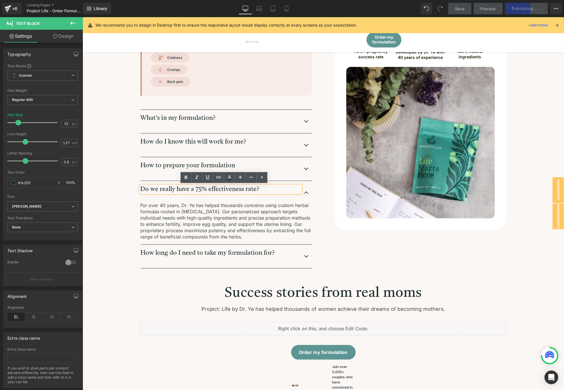
click at [304, 188] on div "Do we really have a 75% effectiveness rate? Text Block" at bounding box center [225, 189] width 171 height 8
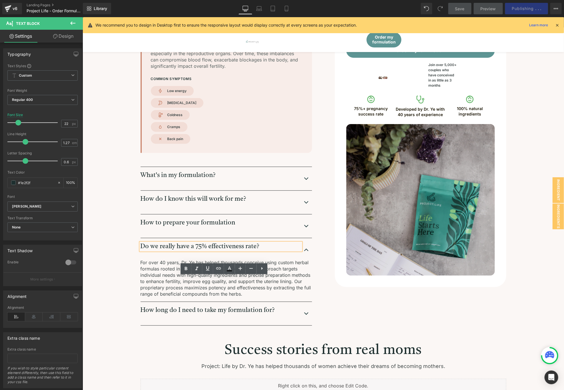
scroll to position [0, 0]
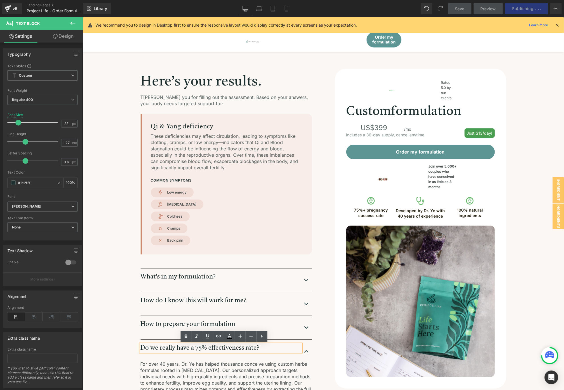
click at [530, 87] on div "Here’s your results. Heading T [PERSON_NAME] you for filling out the assessment…" at bounding box center [323, 247] width 436 height 358
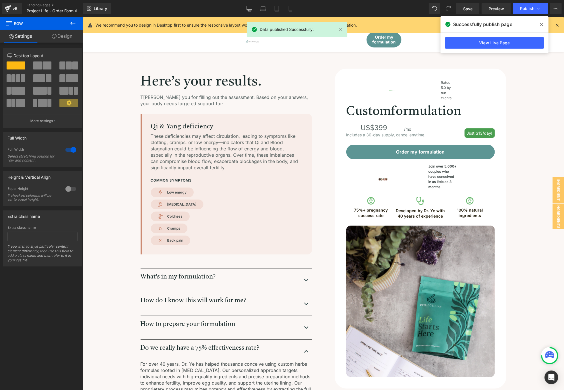
click at [540, 21] on span at bounding box center [541, 24] width 9 height 9
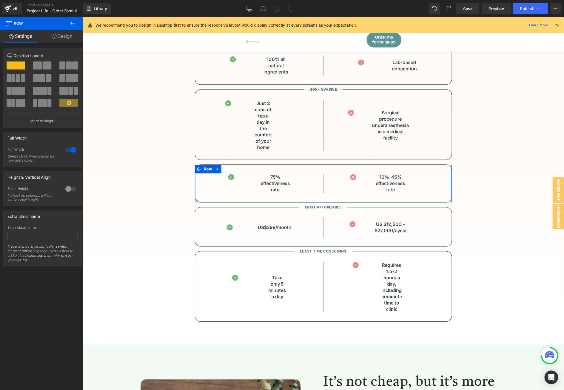
scroll to position [1020, 0]
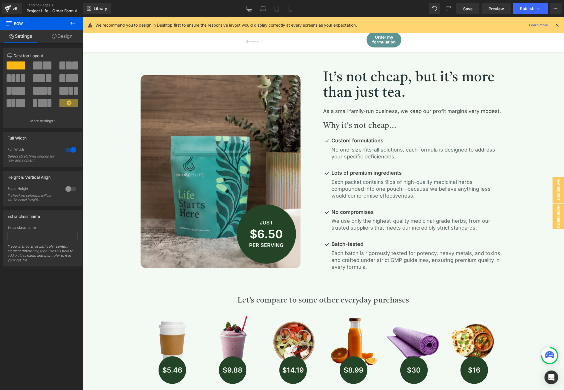
click at [469, 174] on p "Lots of premium ingredients" at bounding box center [419, 172] width 175 height 7
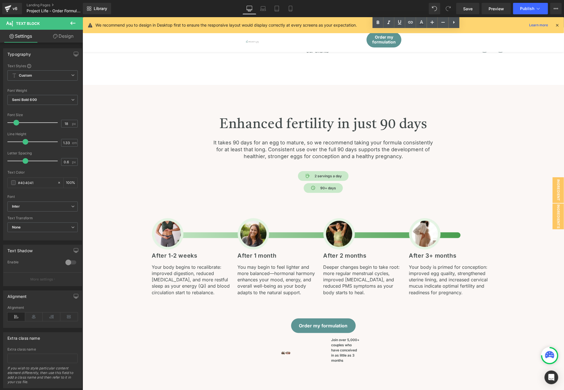
click at [468, 172] on div "Enhanced fertility in just 90 days Heading It takes 90 days for an egg to matur…" at bounding box center [323, 240] width 436 height 246
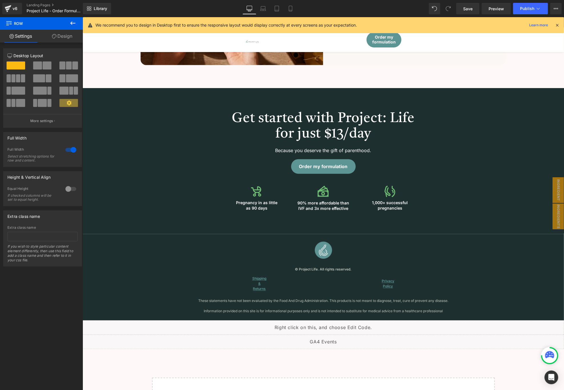
scroll to position [2894, 0]
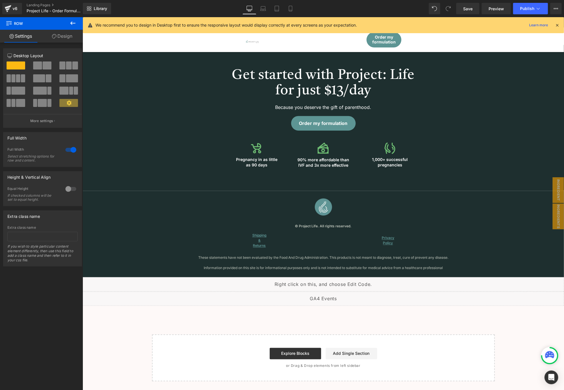
click at [468, 111] on div "Because you deserve the gift of parenthood. Text Block" at bounding box center [323, 107] width 436 height 8
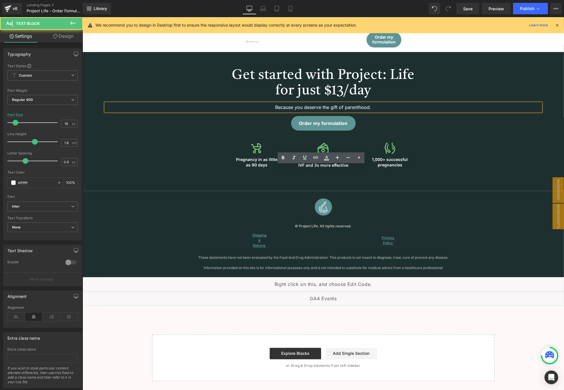
click at [514, 98] on div "Get started with Project: Life for just $ 13 /day Heading" at bounding box center [323, 82] width 436 height 31
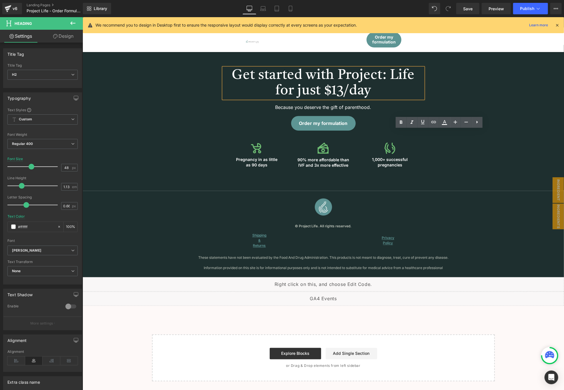
click at [538, 98] on div "Get started with Project: Life for just $ 13 /day Heading" at bounding box center [323, 82] width 436 height 31
click at [82, 17] on div at bounding box center [82, 17] width 0 height 0
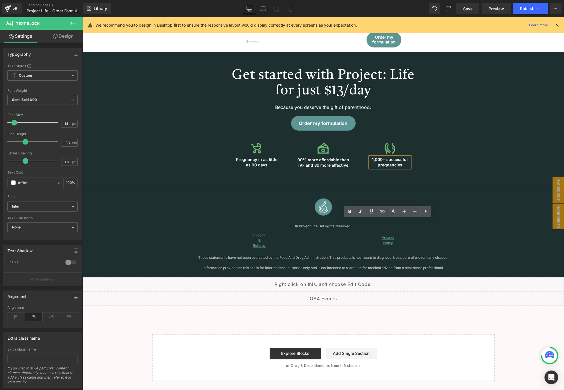
click at [371, 167] on p "1,000+ successful pregnancies" at bounding box center [390, 162] width 40 height 11
click at [527, 5] on button "Publish" at bounding box center [530, 8] width 35 height 11
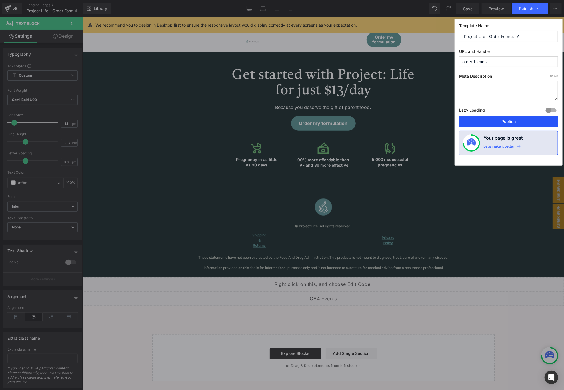
click at [505, 118] on button "Publish" at bounding box center [508, 121] width 99 height 11
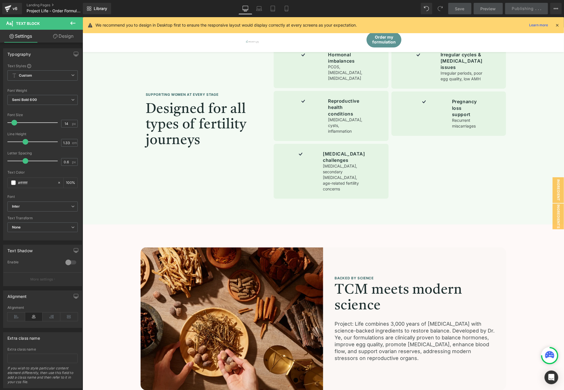
scroll to position [2418, 0]
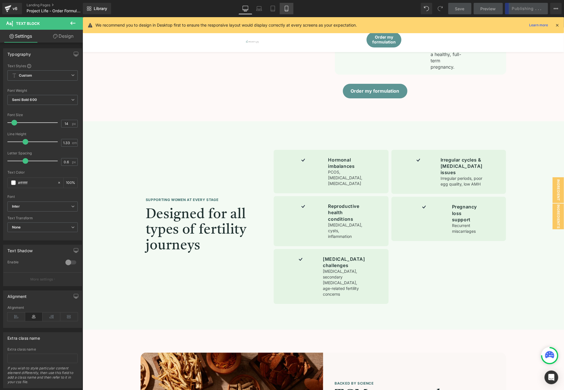
click at [285, 7] on icon at bounding box center [287, 9] width 6 height 6
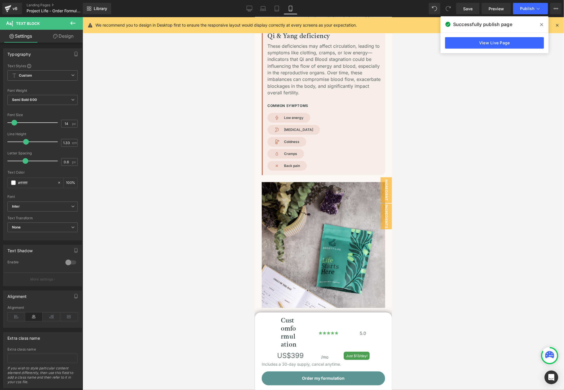
scroll to position [0, 0]
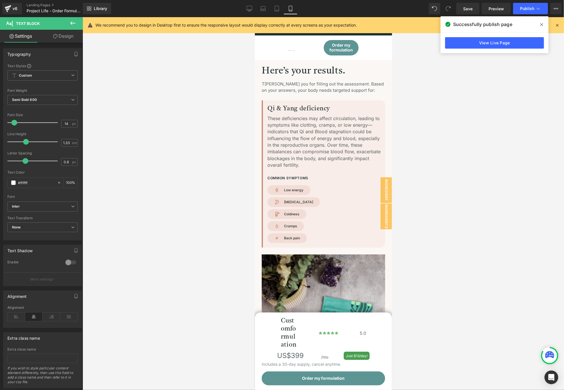
click at [495, 100] on div at bounding box center [324, 203] width 482 height 373
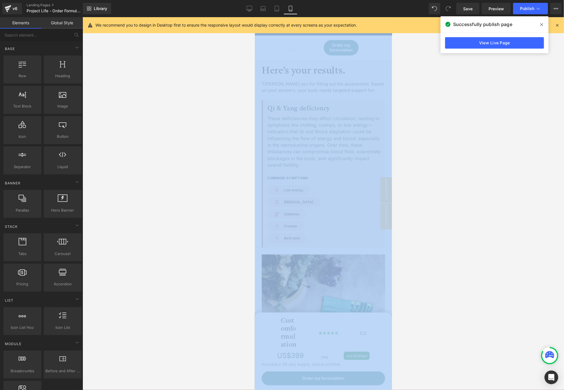
click at [495, 100] on div at bounding box center [324, 203] width 482 height 373
click at [504, 96] on div at bounding box center [324, 203] width 482 height 373
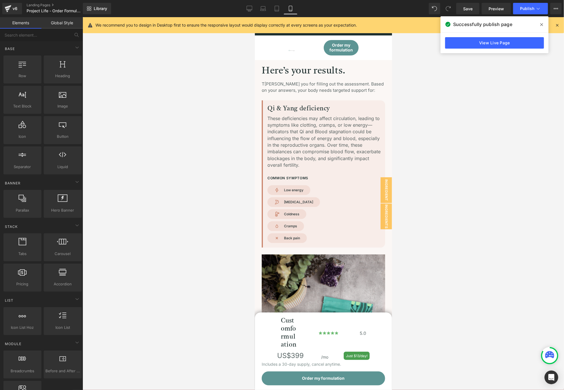
click at [542, 23] on icon at bounding box center [541, 24] width 3 height 5
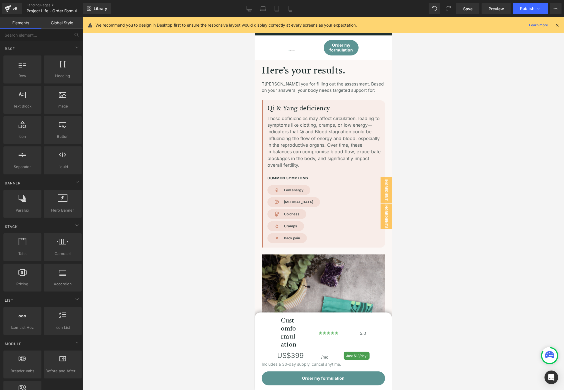
click at [451, 77] on div at bounding box center [324, 203] width 482 height 373
